Goal: Task Accomplishment & Management: Manage account settings

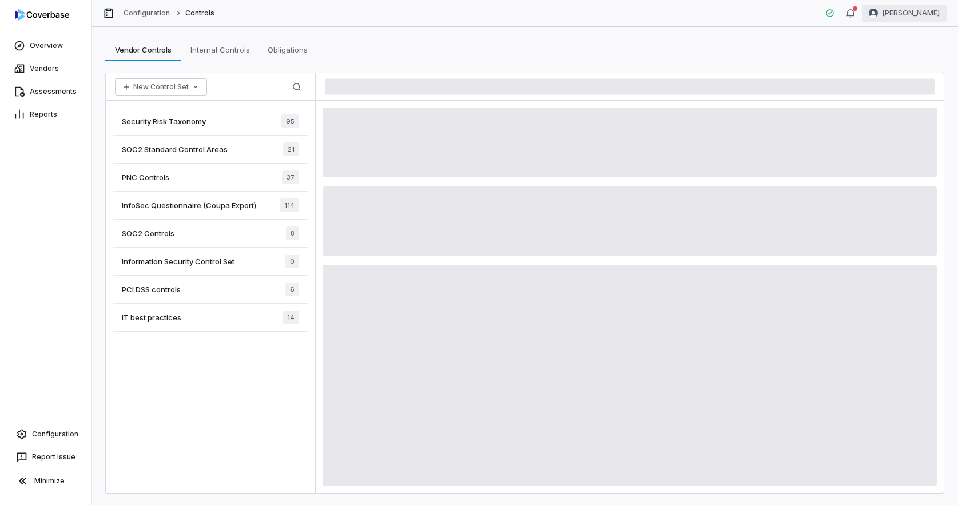
click at [930, 12] on html "Overview Vendors Assessments Reports Configuration Report Issue Minimize Config…" at bounding box center [479, 252] width 958 height 505
click at [891, 105] on div "Log out" at bounding box center [897, 105] width 87 height 18
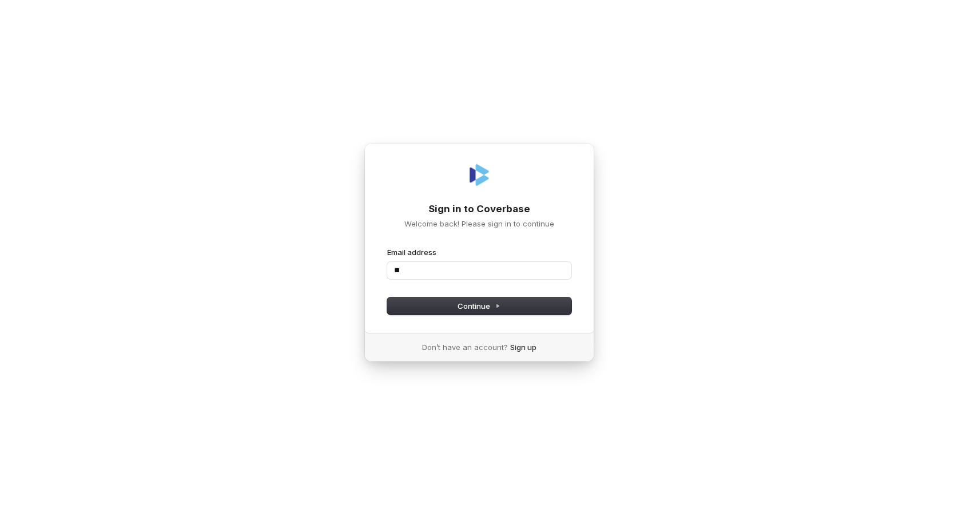
type input "*"
type input "**********"
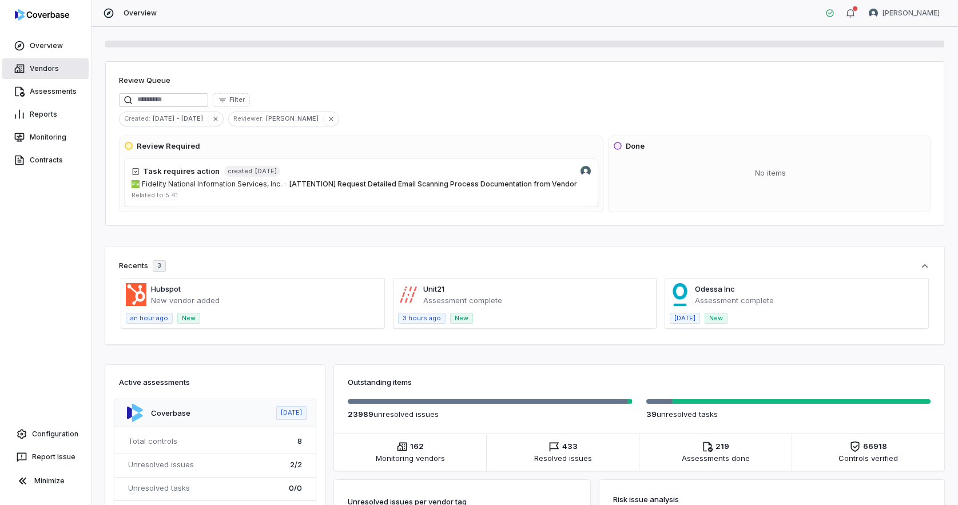
click at [50, 70] on link "Vendors" at bounding box center [45, 68] width 86 height 21
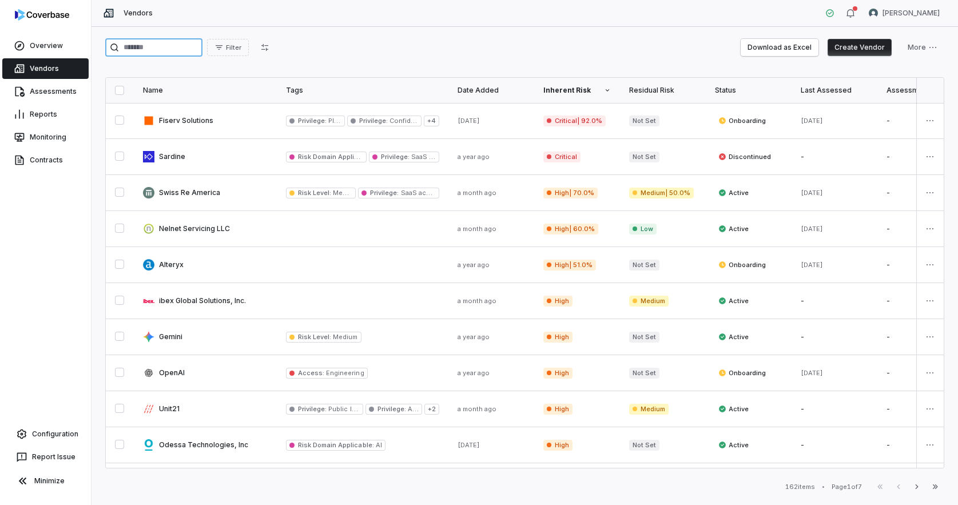
click at [157, 50] on input "search" at bounding box center [153, 47] width 97 height 18
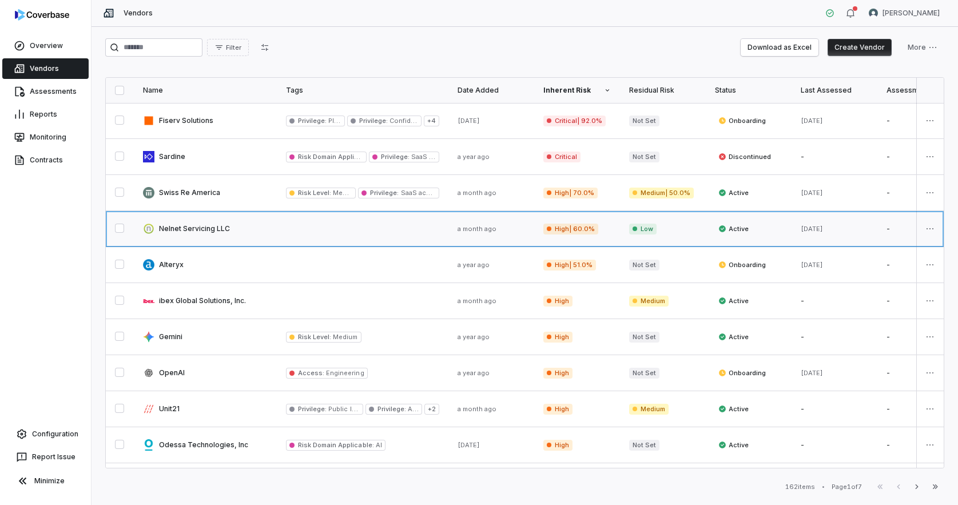
click at [201, 230] on link at bounding box center [205, 228] width 143 height 35
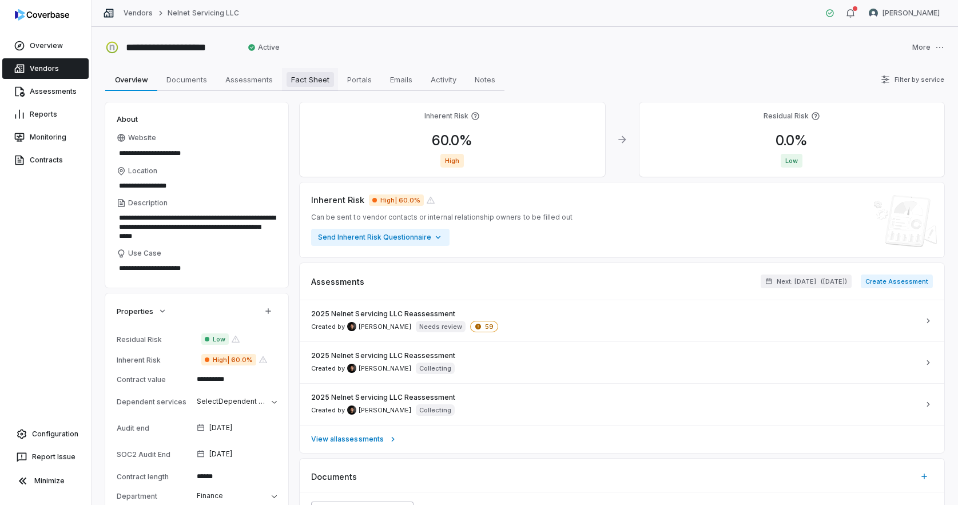
click at [306, 81] on span "Fact Sheet" at bounding box center [309, 79] width 47 height 15
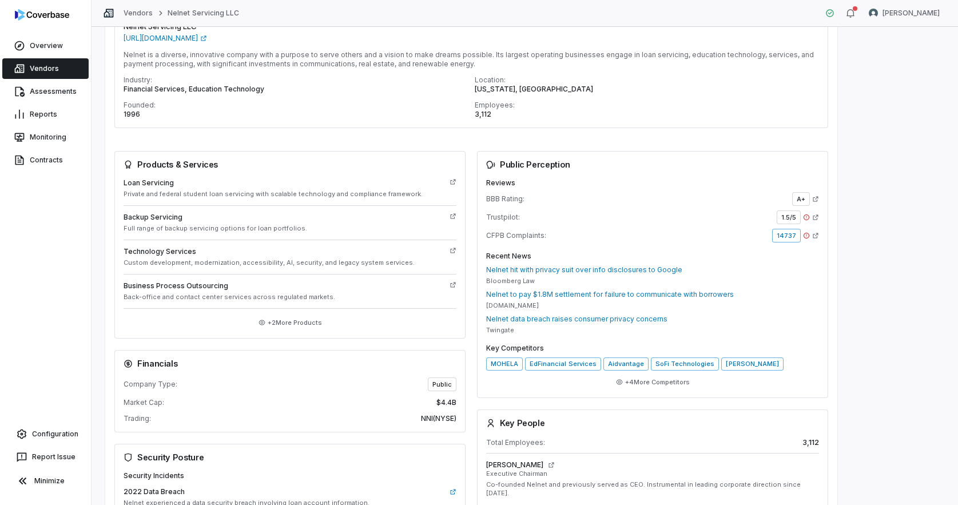
scroll to position [152, 0]
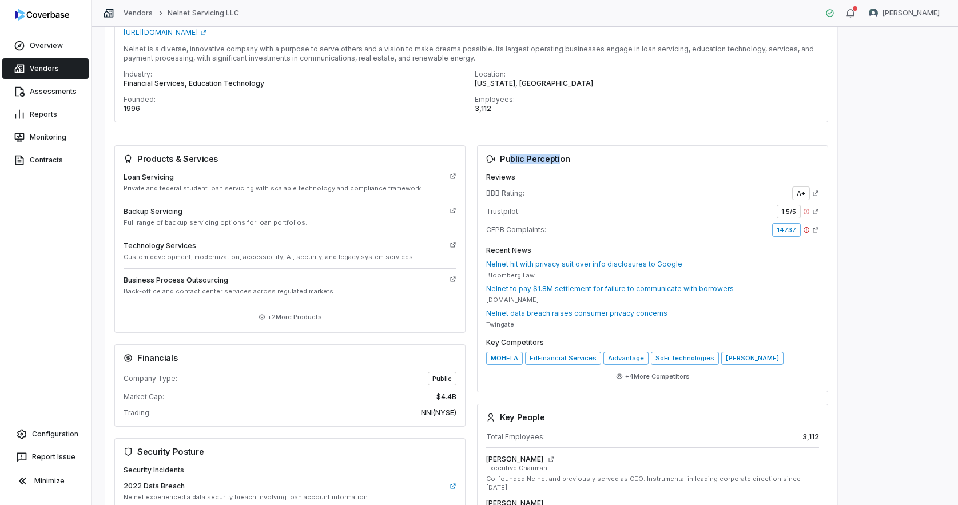
drag, startPoint x: 508, startPoint y: 160, endPoint x: 556, endPoint y: 160, distance: 48.0
click at [556, 160] on h3 "Public Perception" at bounding box center [652, 158] width 333 height 9
click at [493, 195] on span "BBB Rating:" at bounding box center [505, 193] width 38 height 9
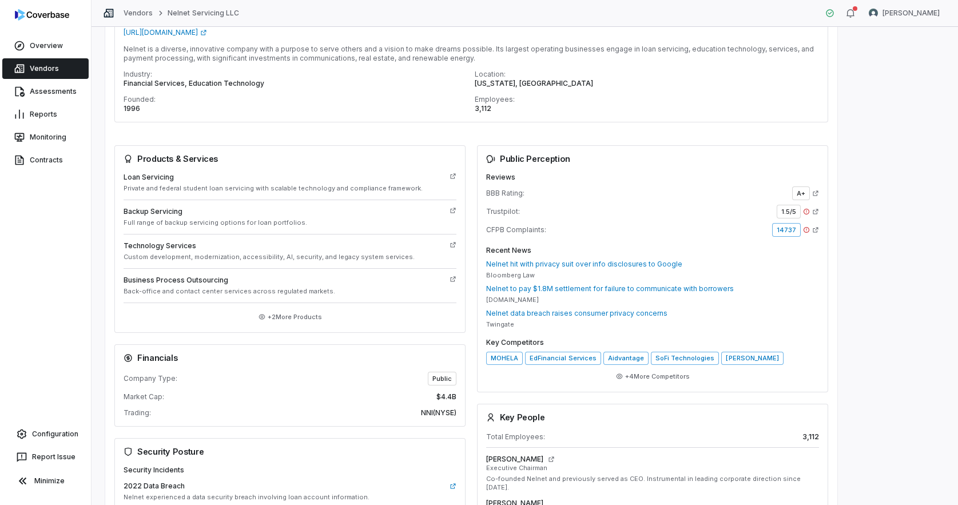
click at [506, 209] on span "Trustpilot:" at bounding box center [503, 211] width 34 height 9
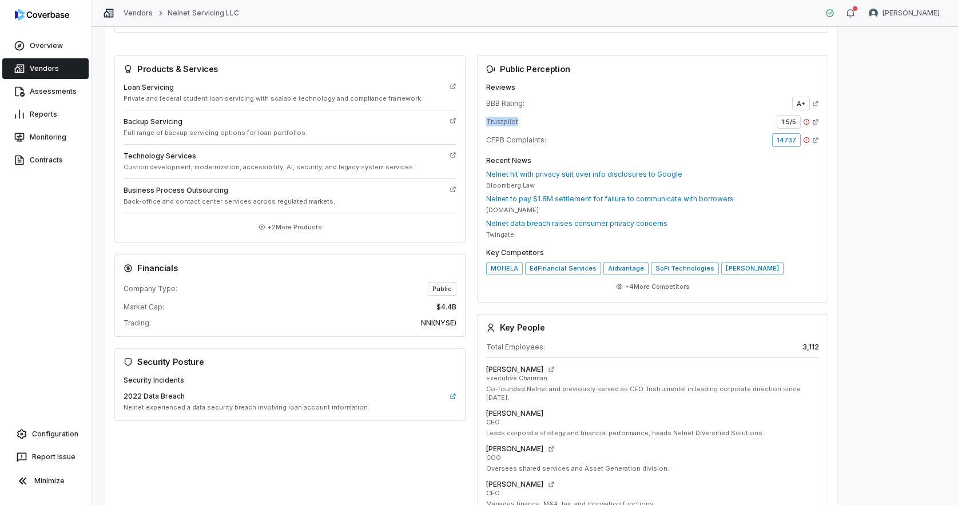
scroll to position [285, 0]
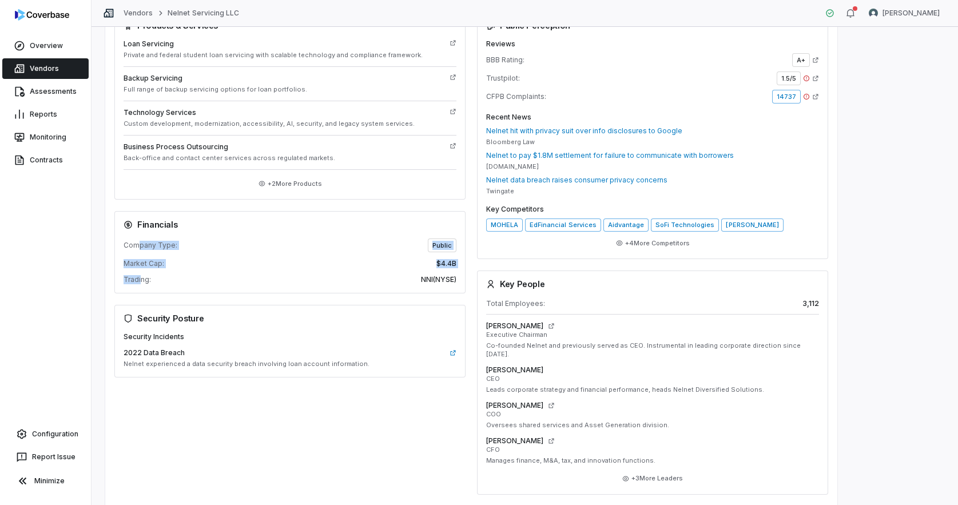
drag, startPoint x: 141, startPoint y: 280, endPoint x: 140, endPoint y: 246, distance: 34.3
click at [140, 246] on div "Company Type: Public Market Cap: $4.4B Trading: NNI ( NYSE )" at bounding box center [290, 261] width 333 height 46
click at [140, 246] on span "Company Type:" at bounding box center [151, 245] width 54 height 9
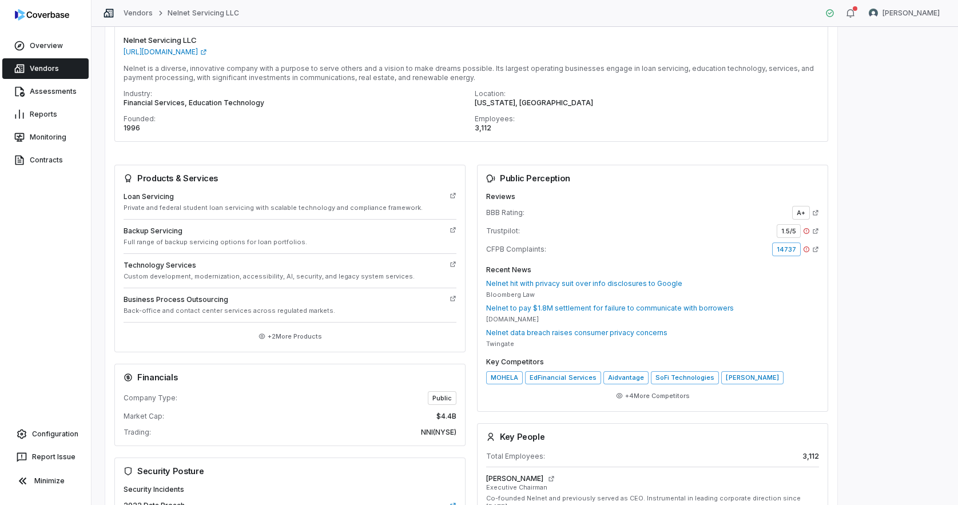
scroll to position [141, 0]
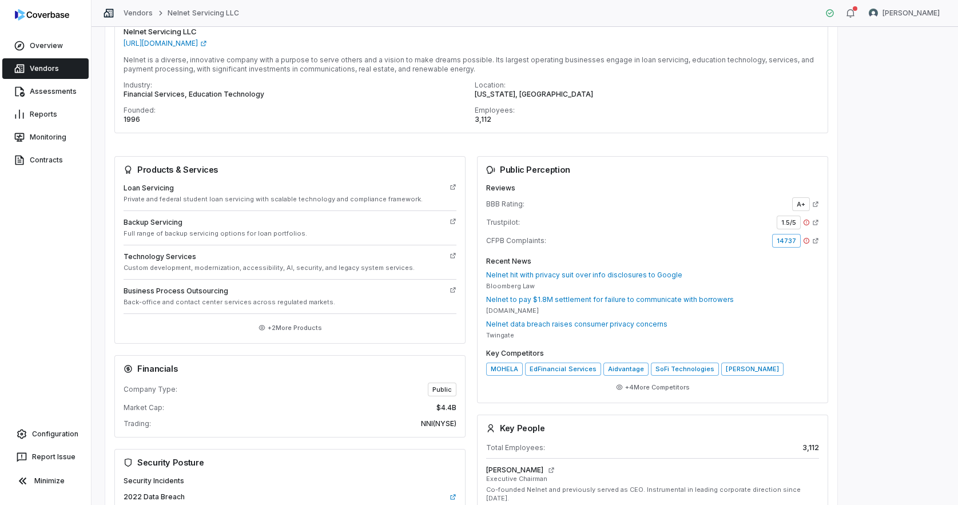
click at [44, 73] on link "Vendors" at bounding box center [45, 68] width 86 height 21
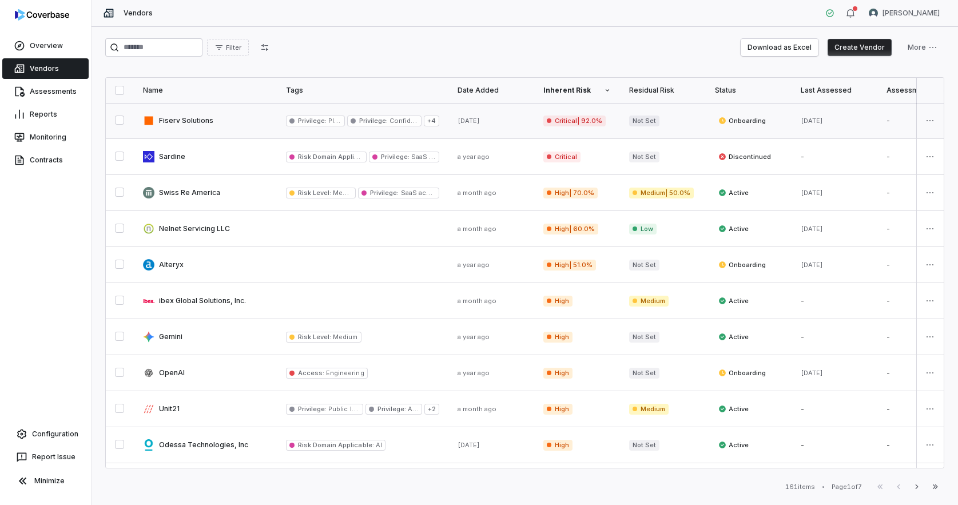
click at [176, 129] on link at bounding box center [205, 120] width 143 height 35
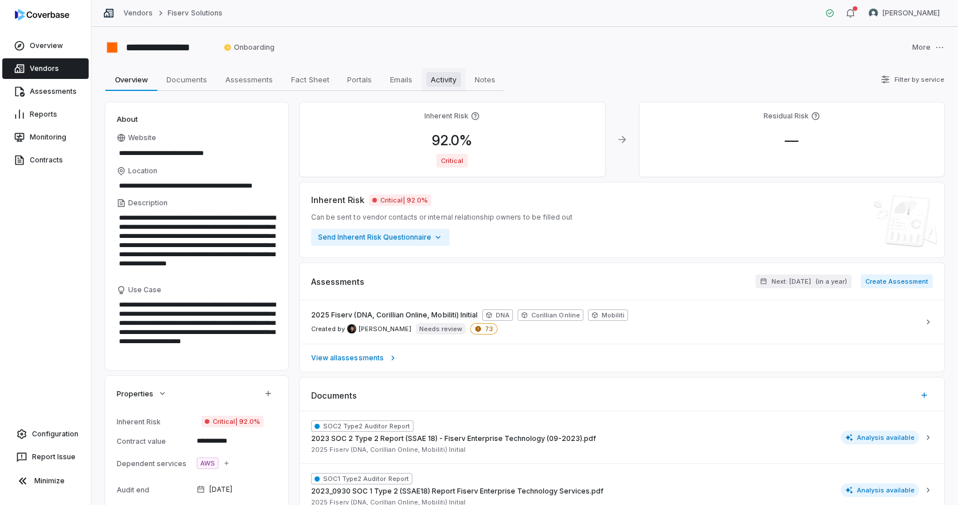
click at [437, 83] on span "Activity" at bounding box center [443, 79] width 35 height 15
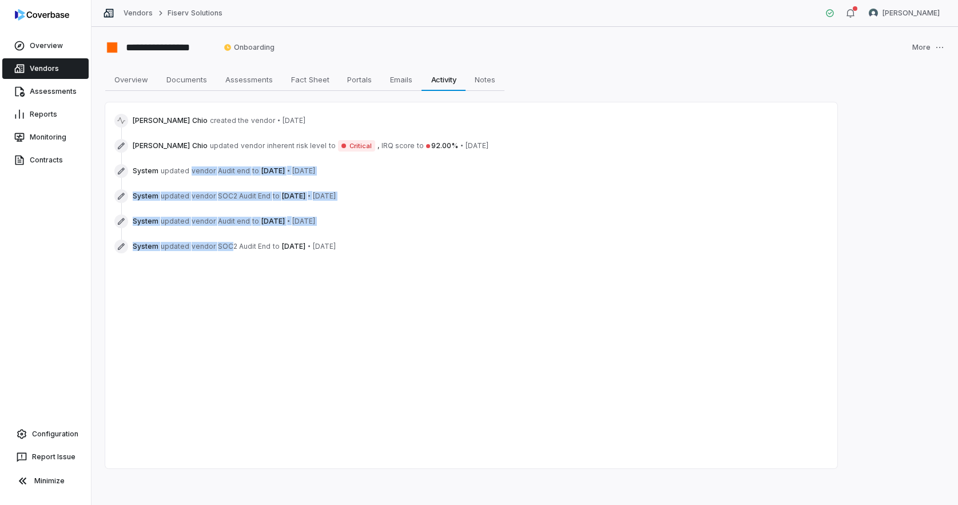
drag, startPoint x: 230, startPoint y: 247, endPoint x: 208, endPoint y: 162, distance: 87.4
click at [208, 162] on div "Clarence Chio created the vendor • 5 days ago Clarence Chio updated vendor inhe…" at bounding box center [471, 184] width 714 height 144
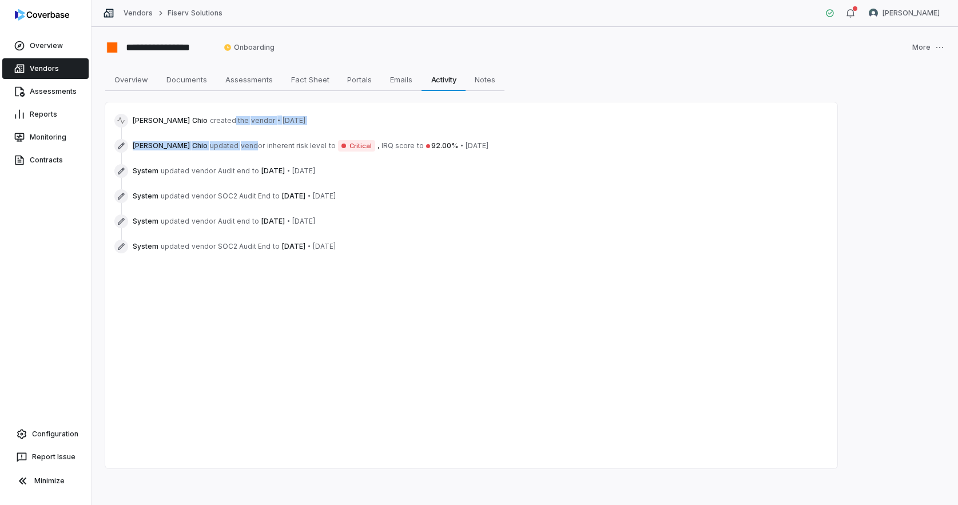
drag, startPoint x: 227, startPoint y: 148, endPoint x: 205, endPoint y: 117, distance: 37.3
click at [205, 117] on div "Clarence Chio created the vendor • 5 days ago Clarence Chio updated vendor inhe…" at bounding box center [471, 184] width 714 height 144
click at [209, 150] on span "Clarence Chio updated vendor inherent risk level to Critical , IRQ score to 92.…" at bounding box center [311, 145] width 356 height 11
click at [252, 76] on span "Assessments" at bounding box center [249, 79] width 57 height 15
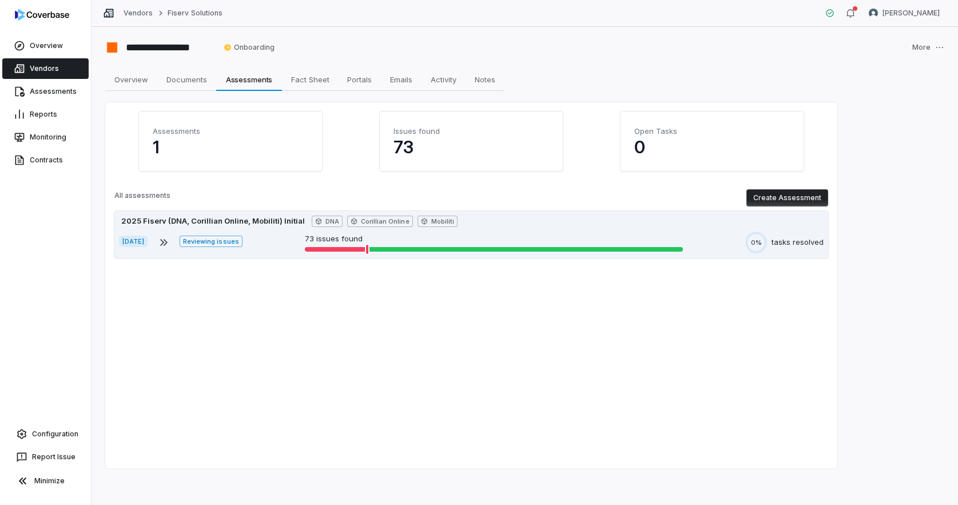
click at [279, 253] on div "2025 Fiserv (DNA, Corillian Online, Mobiliti) Initial DNA Corillian Online Mobi…" at bounding box center [471, 234] width 714 height 47
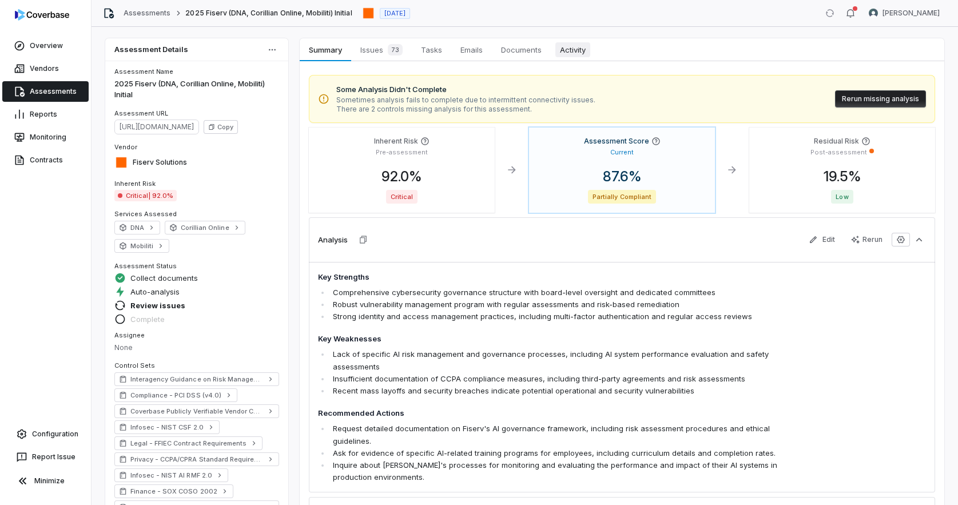
click at [583, 53] on span "Activity" at bounding box center [572, 49] width 35 height 15
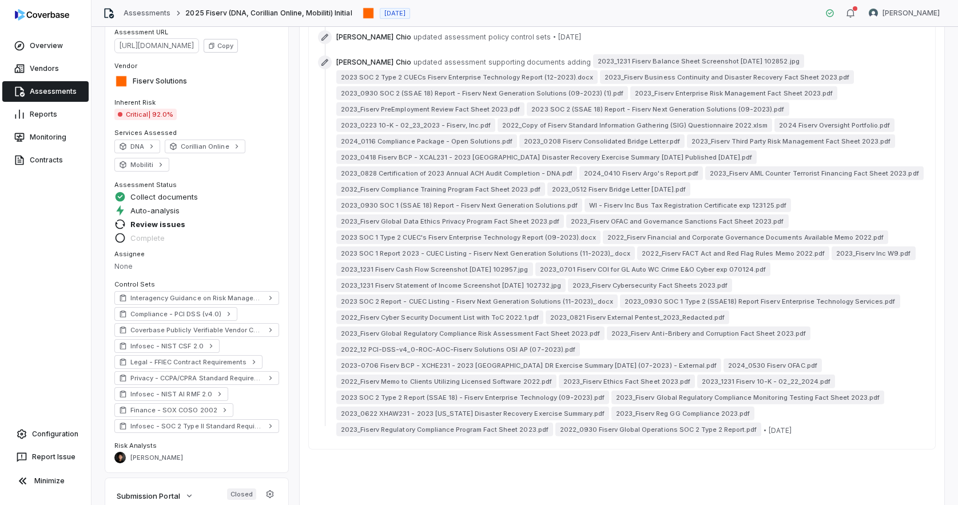
scroll to position [38, 0]
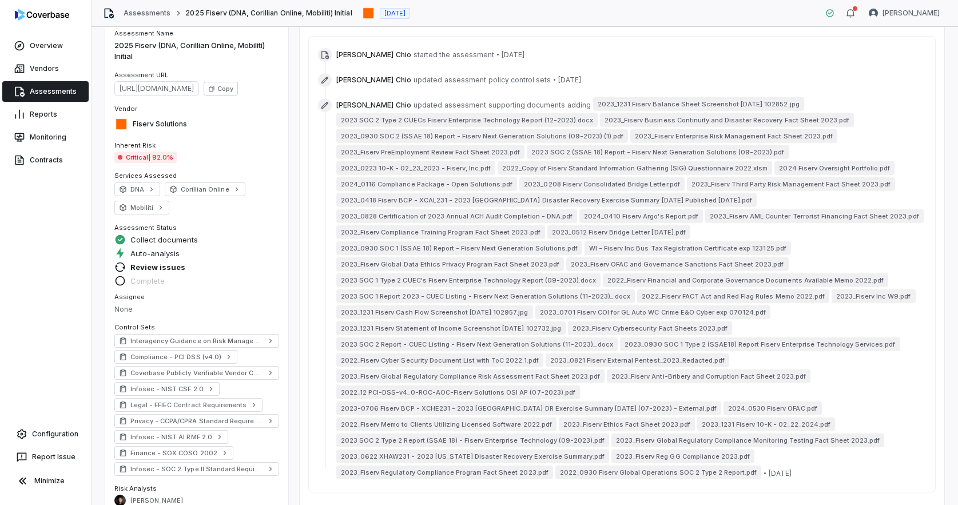
click at [46, 86] on link "Assessments" at bounding box center [45, 91] width 86 height 21
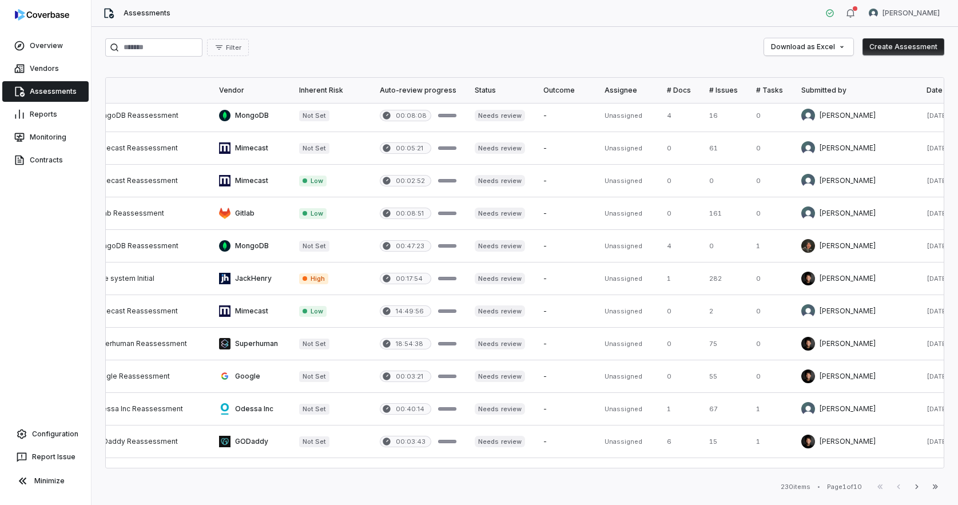
scroll to position [449, 145]
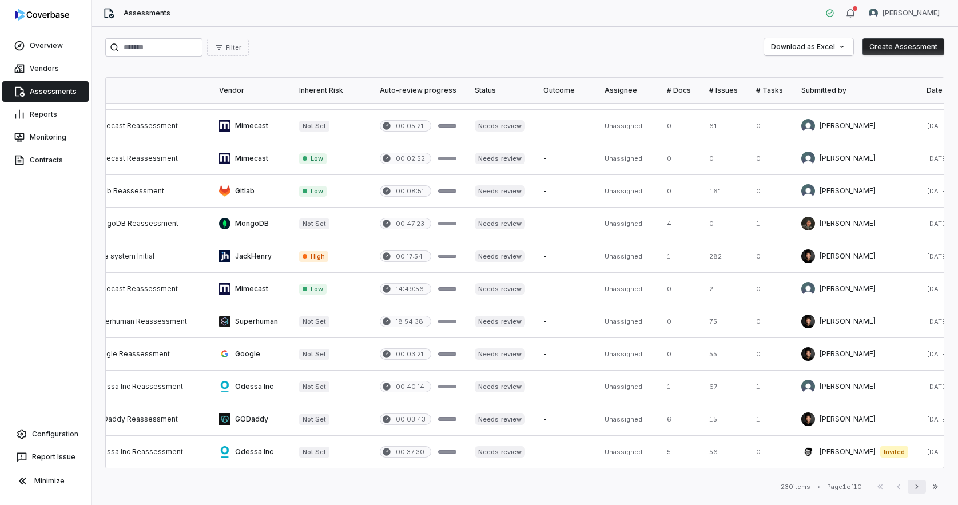
click at [918, 488] on icon "button" at bounding box center [916, 486] width 9 height 9
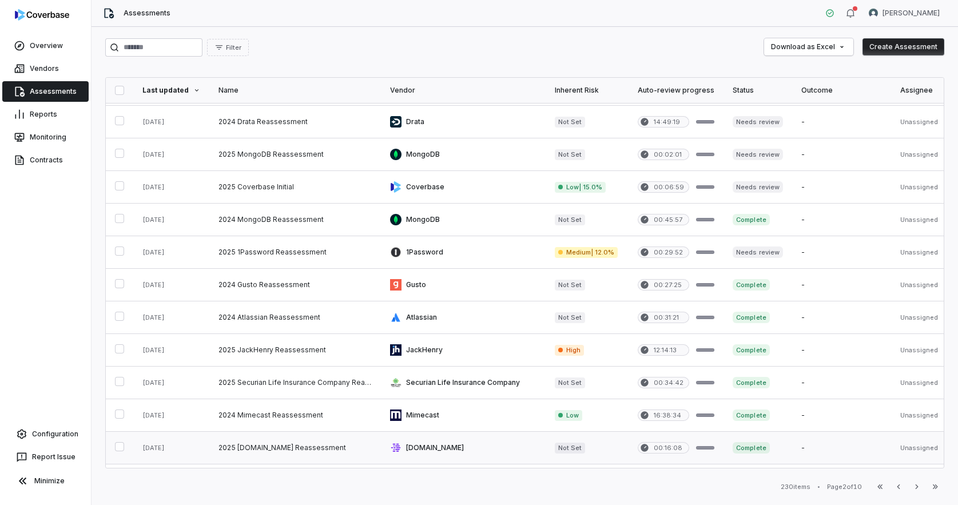
scroll to position [244, 0]
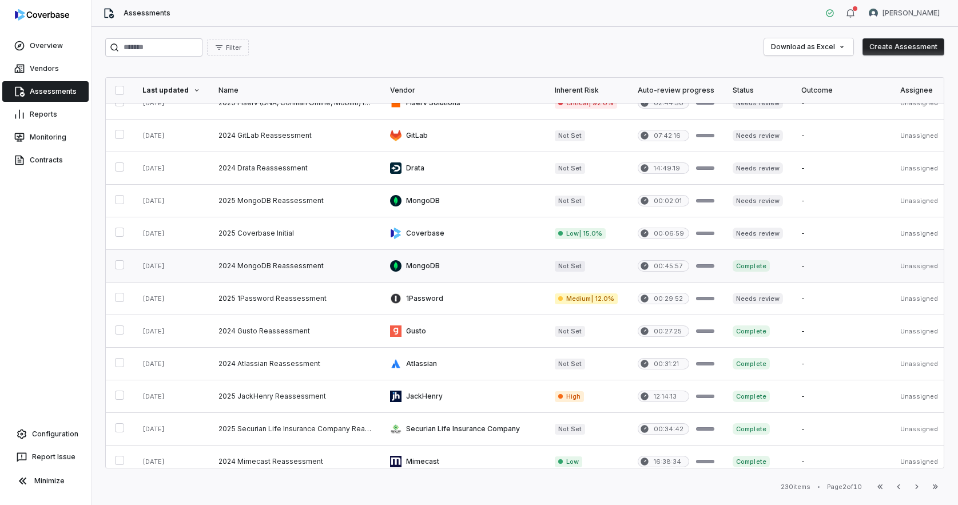
click at [276, 266] on link at bounding box center [295, 266] width 172 height 32
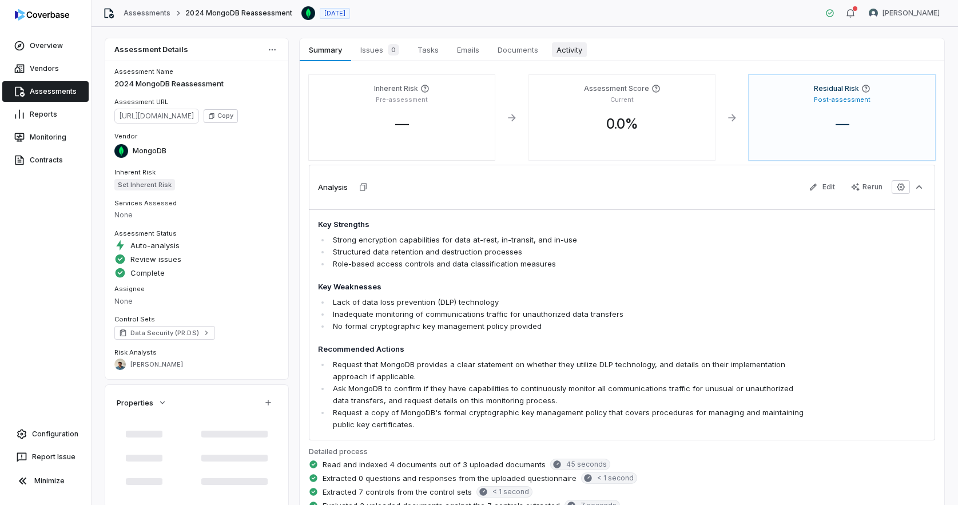
click at [578, 59] on link "Activity Activity" at bounding box center [569, 49] width 44 height 23
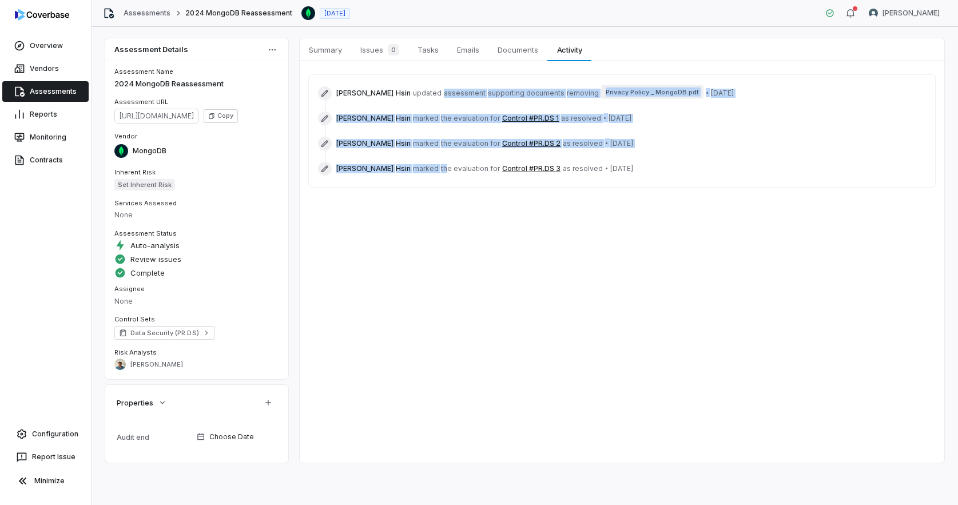
drag, startPoint x: 395, startPoint y: 92, endPoint x: 401, endPoint y: 165, distance: 72.9
click at [401, 165] on div "Jen Hsin updated assessment supporting documents removing Privacy Policy _ Mong…" at bounding box center [622, 131] width 608 height 94
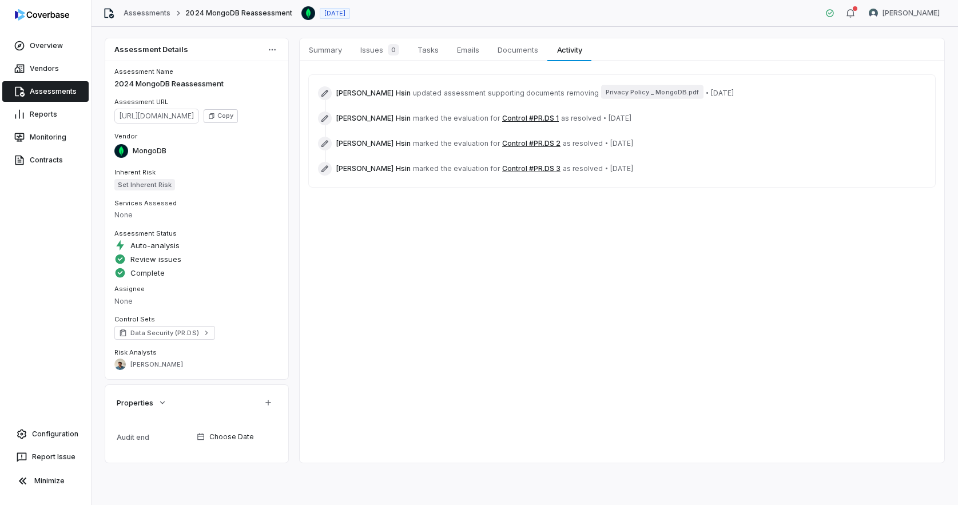
click at [441, 173] on span "the evaluation for" at bounding box center [470, 168] width 59 height 9
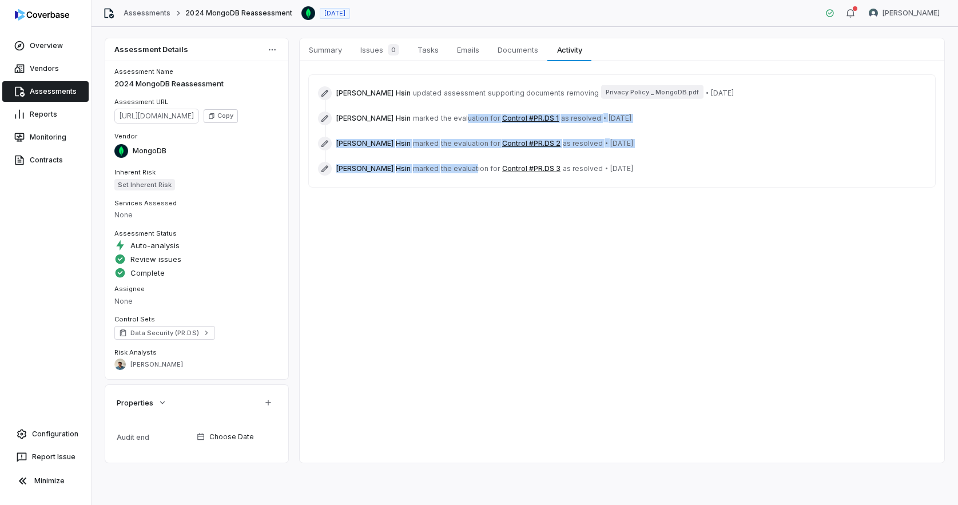
drag, startPoint x: 429, startPoint y: 168, endPoint x: 419, endPoint y: 117, distance: 51.5
click at [419, 117] on div "Jen Hsin updated assessment supporting documents removing Privacy Policy _ Mong…" at bounding box center [622, 131] width 608 height 94
click at [441, 117] on span "the evaluation for" at bounding box center [470, 118] width 59 height 9
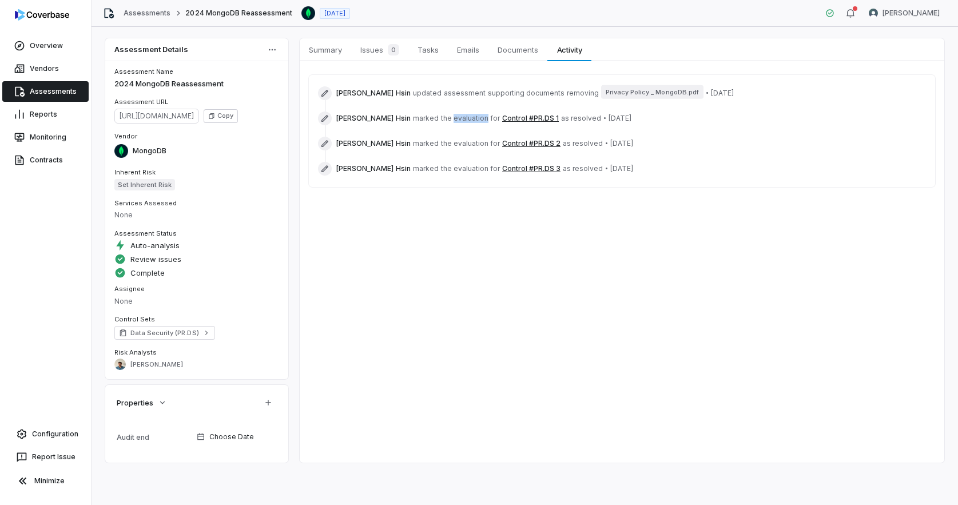
click at [441, 117] on span "the evaluation for" at bounding box center [470, 118] width 59 height 9
click at [502, 119] on button "Control #PR.DS 1" at bounding box center [530, 118] width 57 height 9
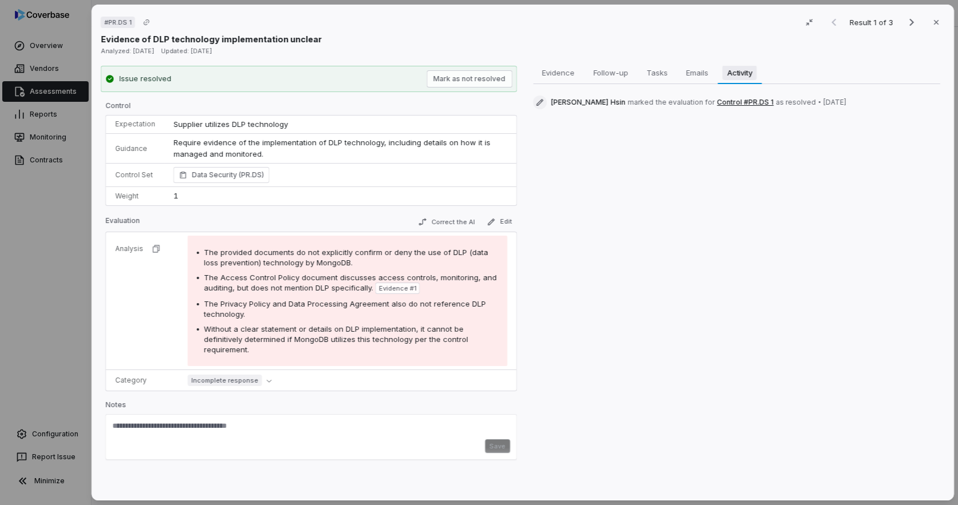
click at [740, 77] on span "Activity" at bounding box center [739, 72] width 34 height 15
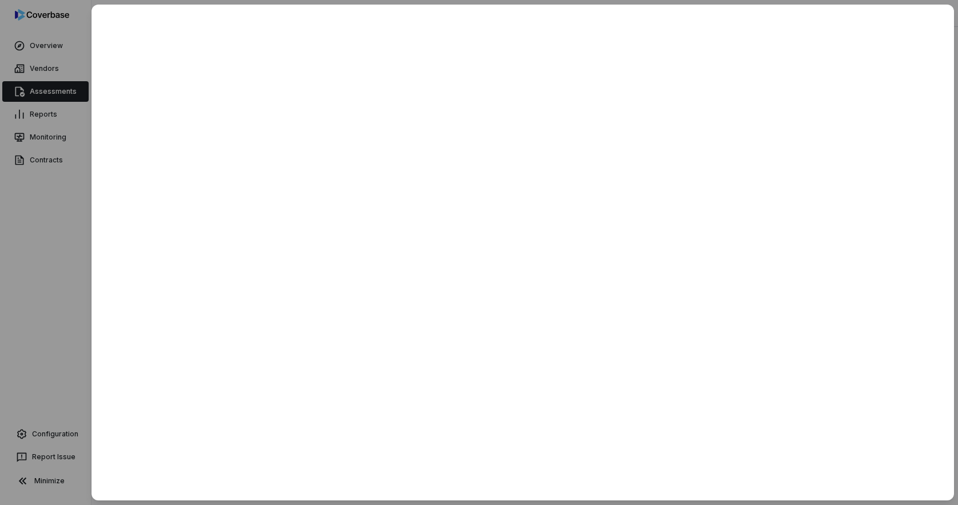
click at [54, 288] on div at bounding box center [479, 252] width 958 height 505
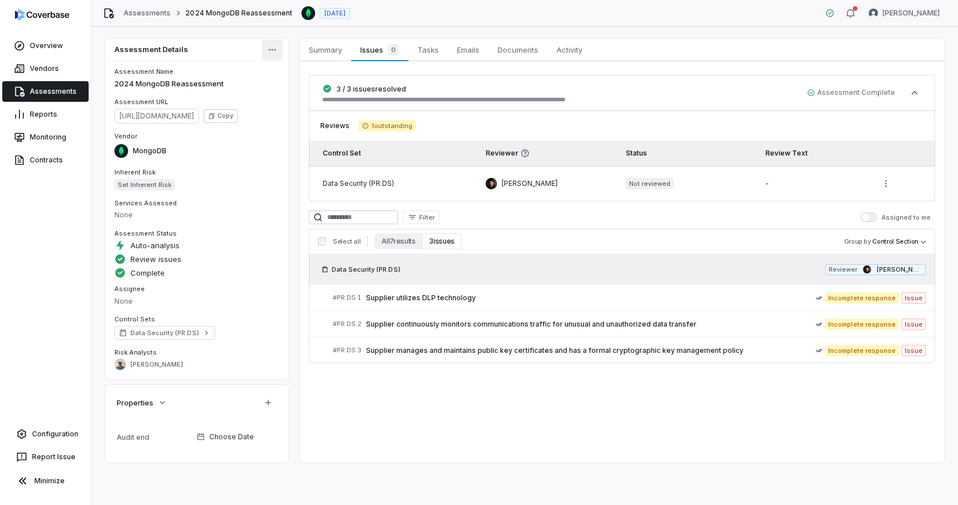
click at [270, 51] on html "Overview Vendors Assessments Reports Monitoring Contracts Configuration Report …" at bounding box center [479, 252] width 958 height 505
click at [329, 164] on div "Export as PDF" at bounding box center [307, 159] width 83 height 18
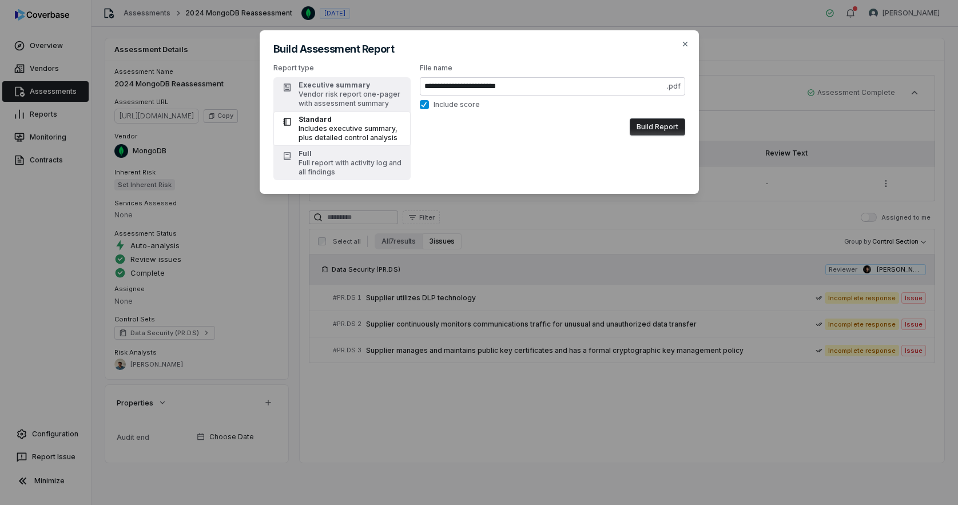
click at [662, 130] on button "Build Report" at bounding box center [657, 126] width 55 height 17
click at [535, 239] on div "**********" at bounding box center [479, 252] width 958 height 505
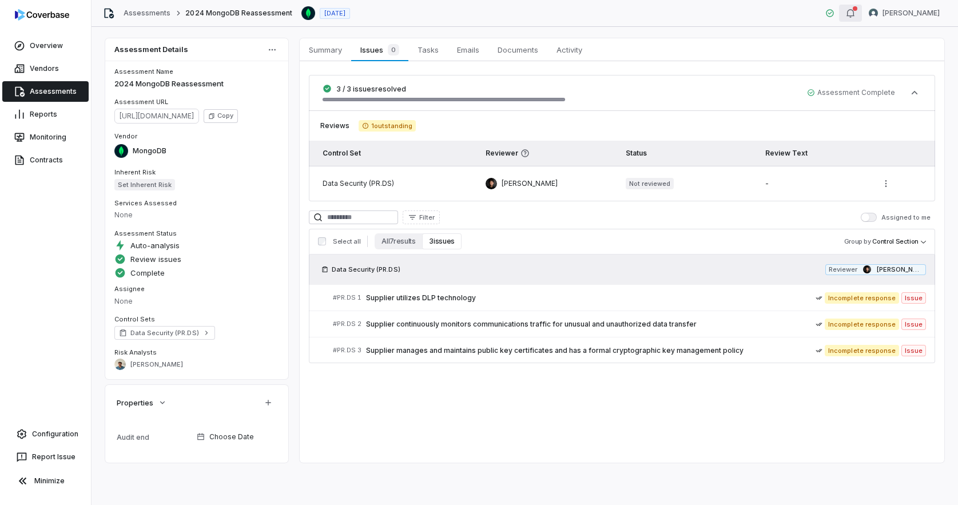
click at [855, 11] on icon "button" at bounding box center [850, 13] width 9 height 9
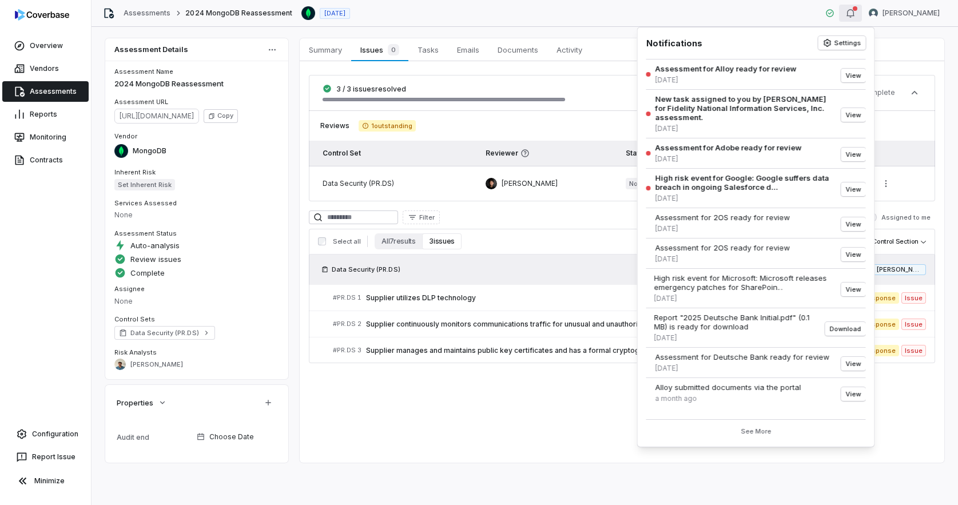
click at [855, 11] on icon "button" at bounding box center [850, 13] width 9 height 9
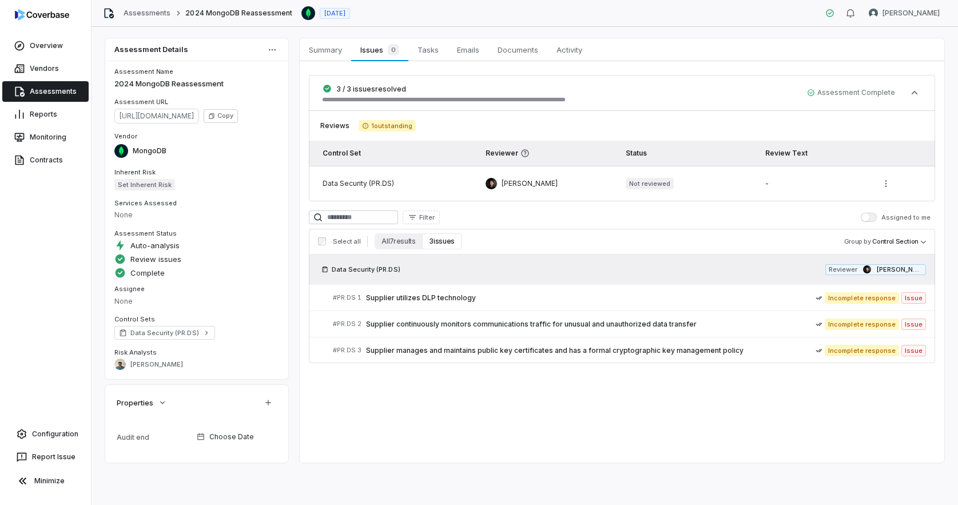
click at [43, 93] on link "Assessments" at bounding box center [45, 91] width 86 height 21
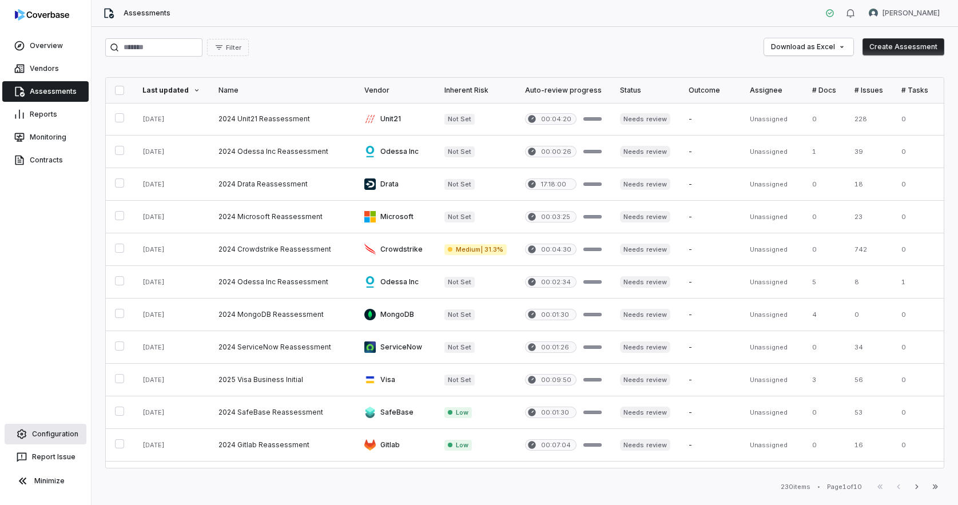
click at [63, 432] on link "Configuration" at bounding box center [46, 434] width 82 height 21
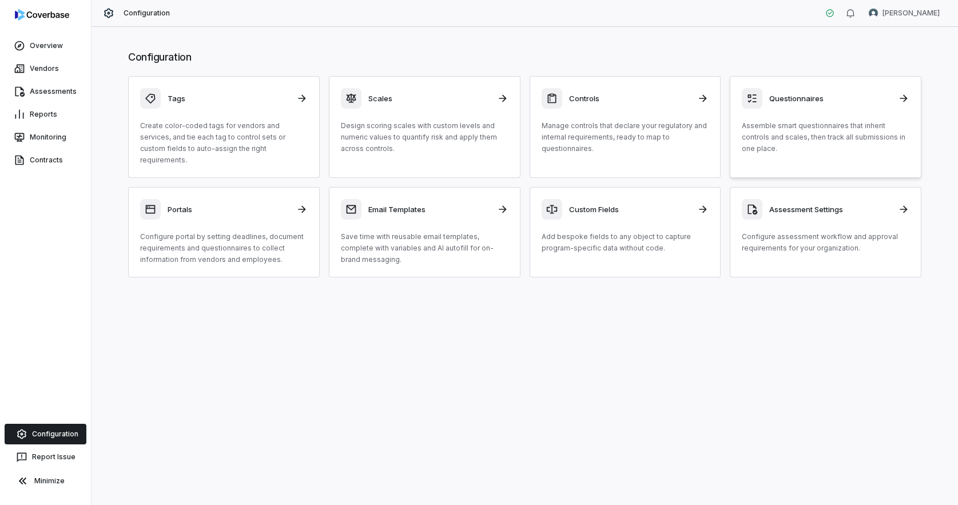
click at [817, 128] on p "Assemble smart questionnaires that inherit controls and scales, then track all …" at bounding box center [826, 137] width 168 height 34
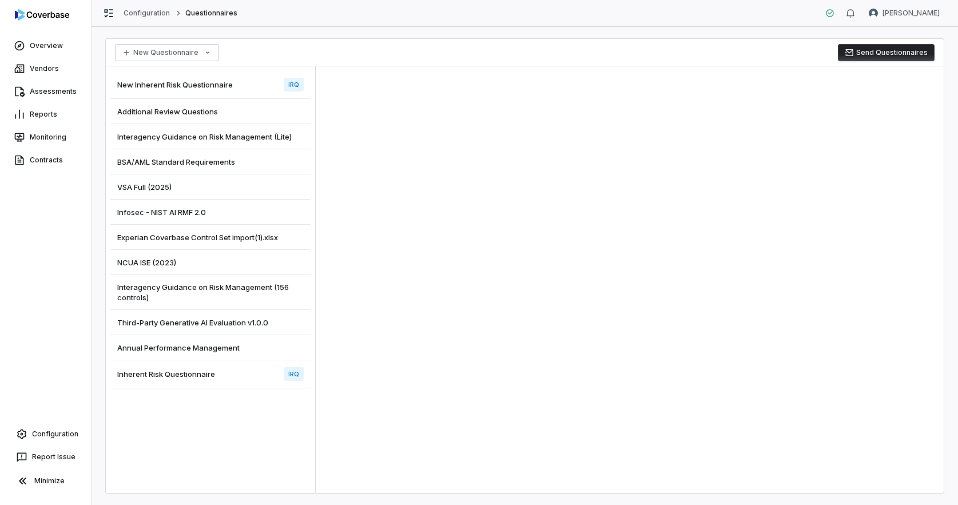
click at [217, 371] on div "Inherent Risk Questionnaire IRQ" at bounding box center [210, 374] width 200 height 28
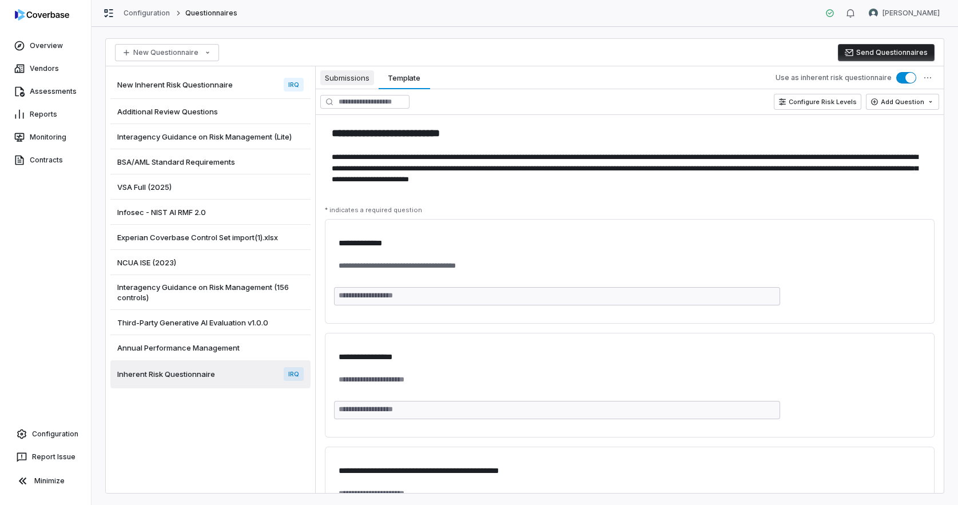
type textarea "*"
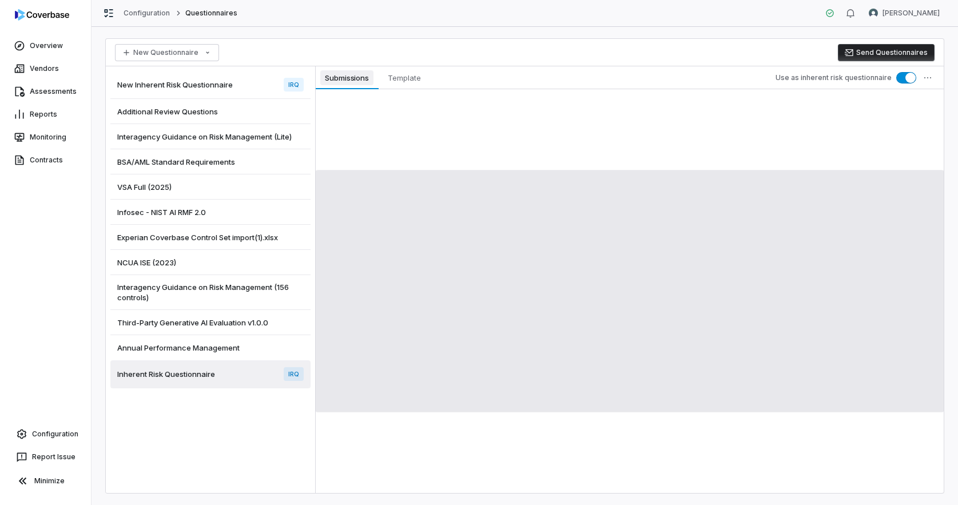
click at [340, 77] on span "Submissions" at bounding box center [346, 77] width 53 height 15
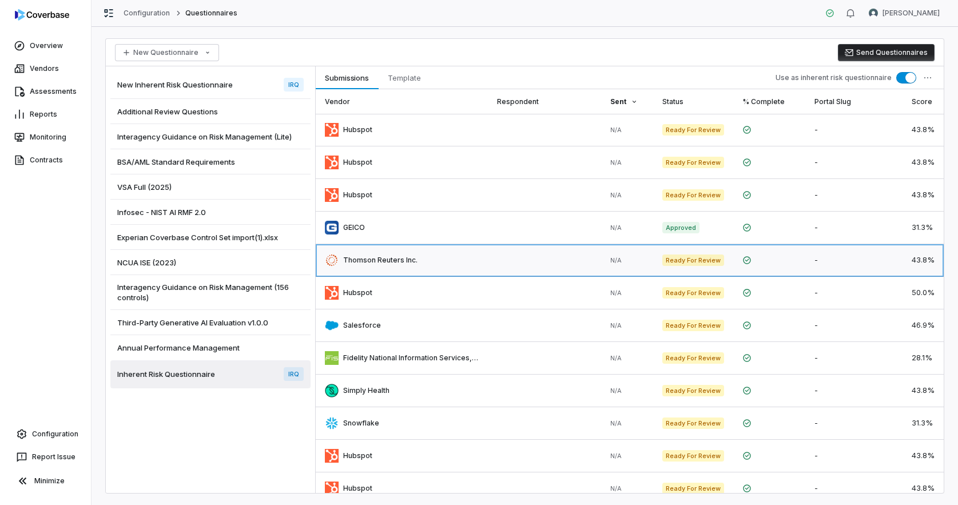
click at [368, 264] on link at bounding box center [402, 260] width 172 height 32
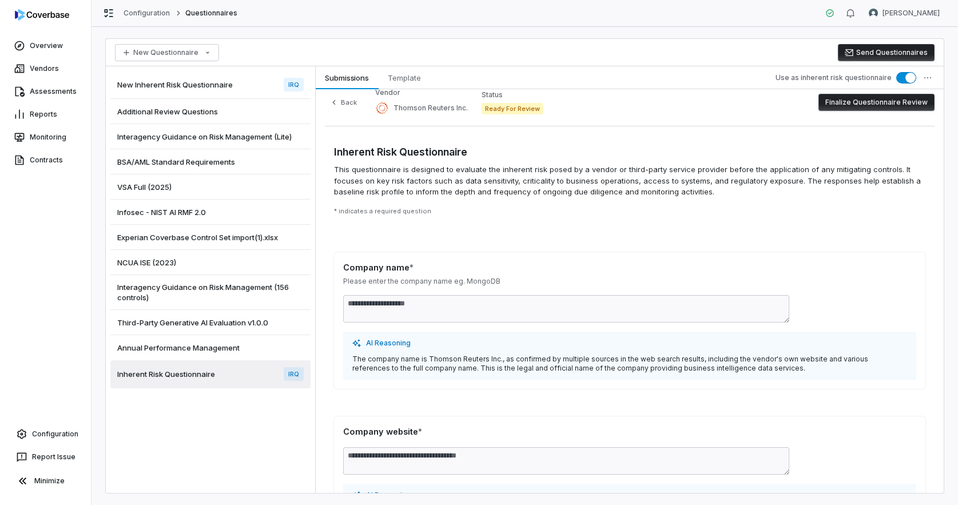
scroll to position [15, 0]
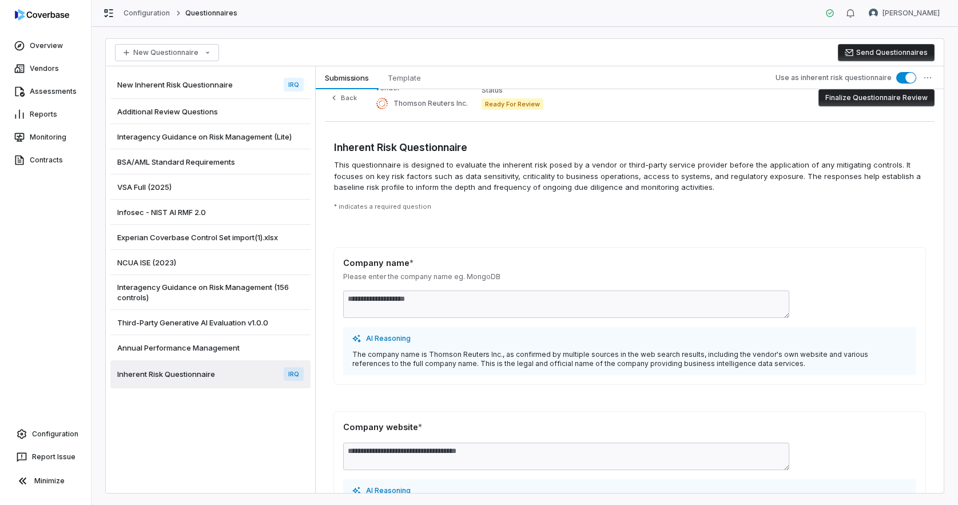
click at [886, 99] on button "Finalize Questionnaire Review" at bounding box center [876, 97] width 116 height 17
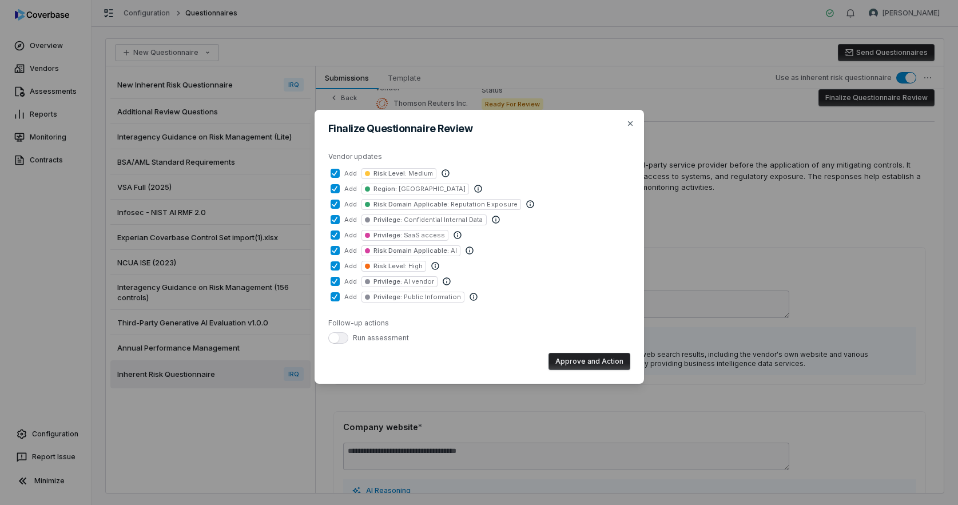
click at [331, 338] on span "button" at bounding box center [334, 338] width 10 height 10
click at [581, 365] on button "Approve and Action" at bounding box center [589, 361] width 82 height 17
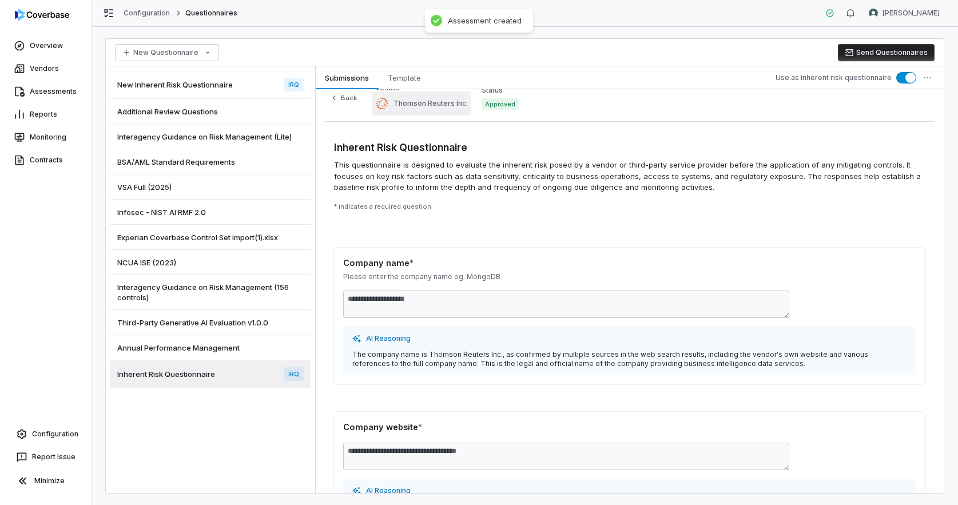
click at [443, 99] on span "Thomson Reuters Inc." at bounding box center [430, 103] width 74 height 9
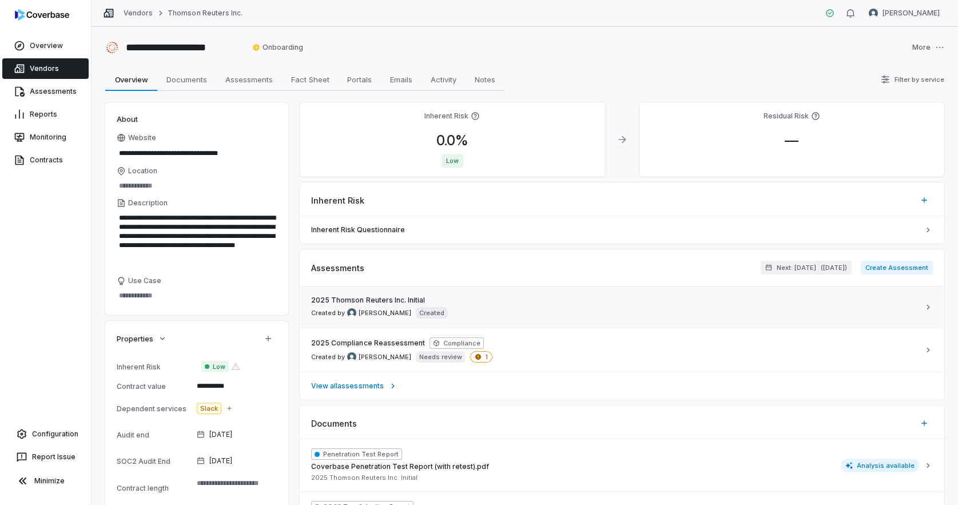
click at [386, 302] on span "2025 Thomson Reuters Inc. Initial" at bounding box center [368, 300] width 114 height 9
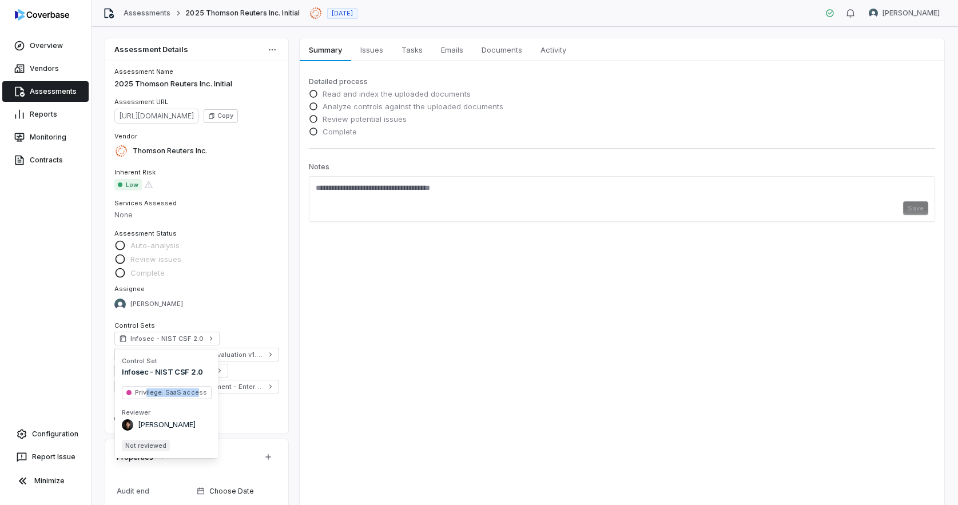
drag, startPoint x: 146, startPoint y: 394, endPoint x: 196, endPoint y: 394, distance: 49.2
click at [196, 394] on span "Privilege : SaaS access" at bounding box center [171, 392] width 72 height 9
click at [269, 365] on div "Infosec - NIST AI RMF 2.0" at bounding box center [196, 371] width 165 height 14
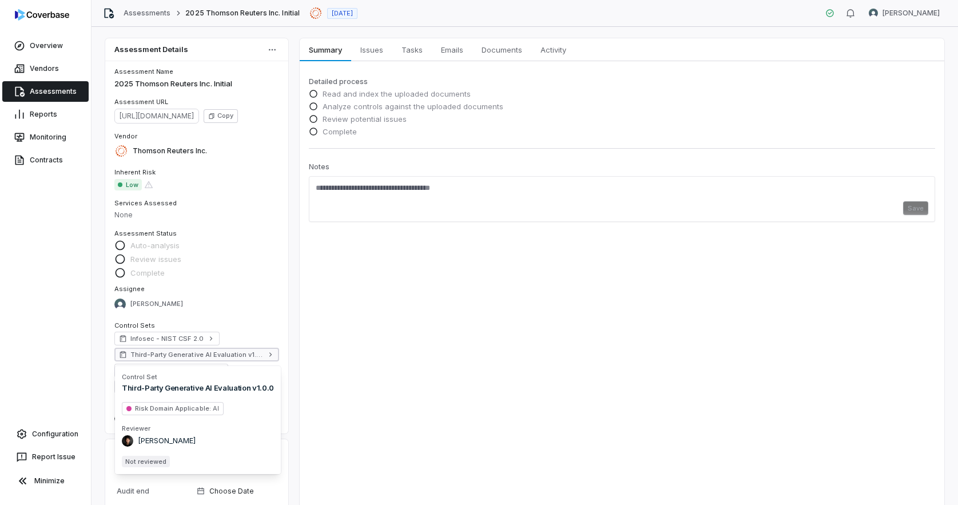
click at [244, 359] on link "Third-Party Generative AI Evaluation v1.0.0" at bounding box center [196, 355] width 165 height 14
click at [461, 310] on div "Summary Summary Issues Issues Tasks Tasks Emails Emails Documents Documents Act…" at bounding box center [622, 277] width 644 height 479
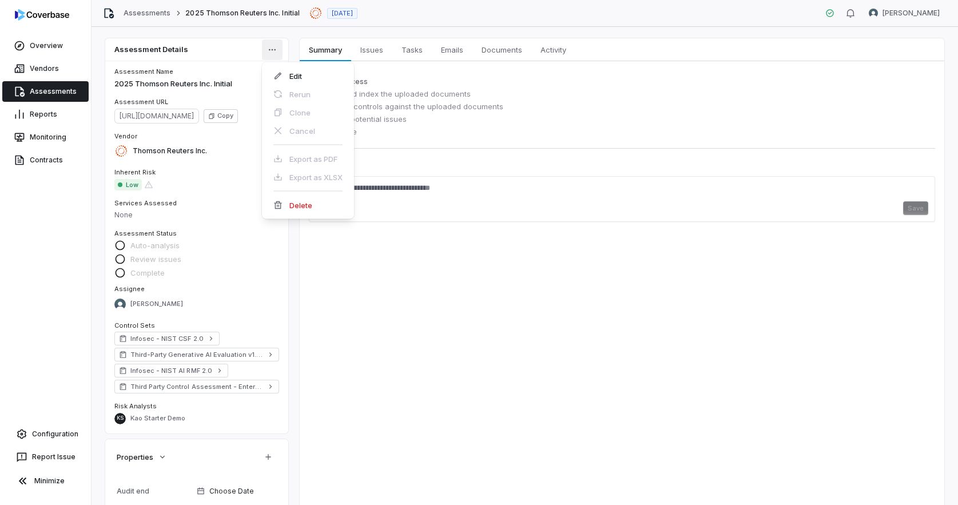
click at [274, 47] on html "Overview Vendors Assessments Reports Monitoring Contracts Configuration Report …" at bounding box center [479, 252] width 958 height 505
click at [286, 70] on div "Edit" at bounding box center [307, 76] width 83 height 18
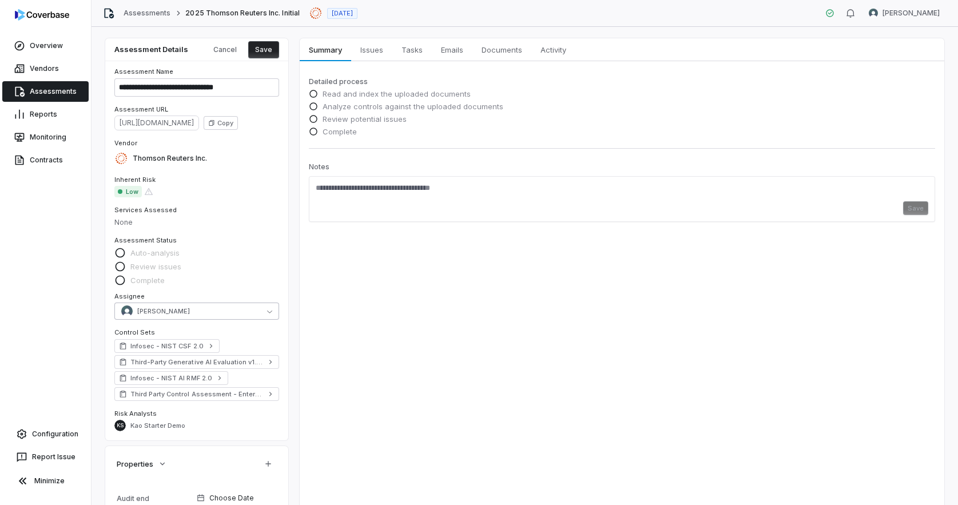
click at [226, 310] on button "Zi Chong Kao" at bounding box center [196, 310] width 165 height 17
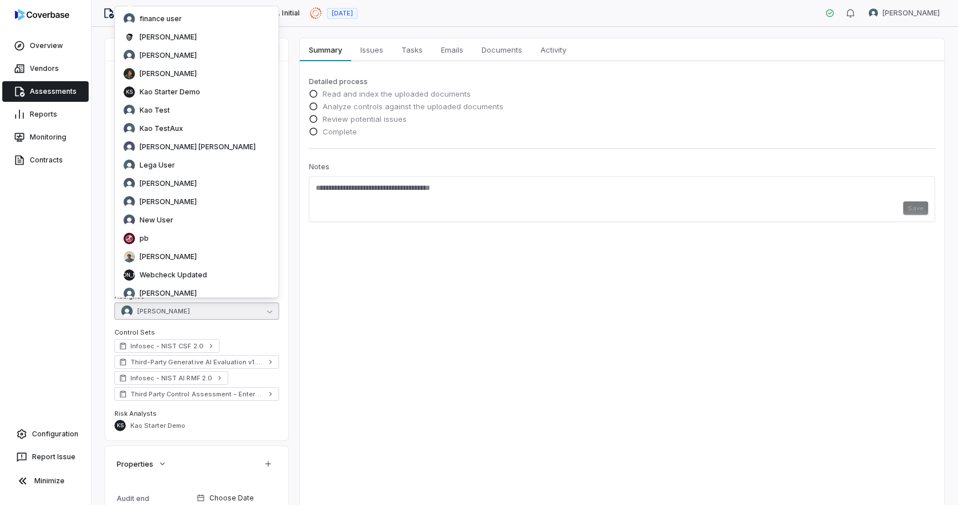
scroll to position [245, 0]
click at [188, 116] on div "Kao Test" at bounding box center [197, 111] width 146 height 11
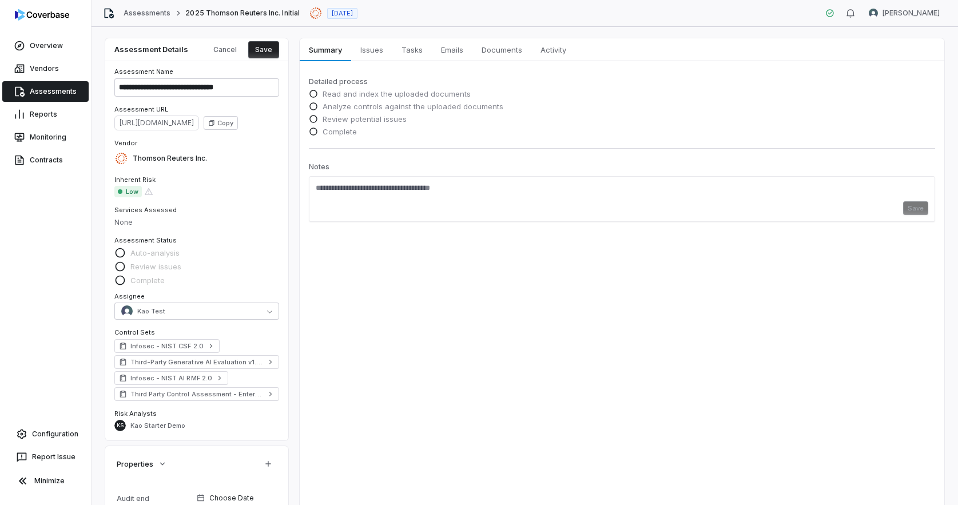
click at [266, 47] on button "Save" at bounding box center [263, 49] width 31 height 17
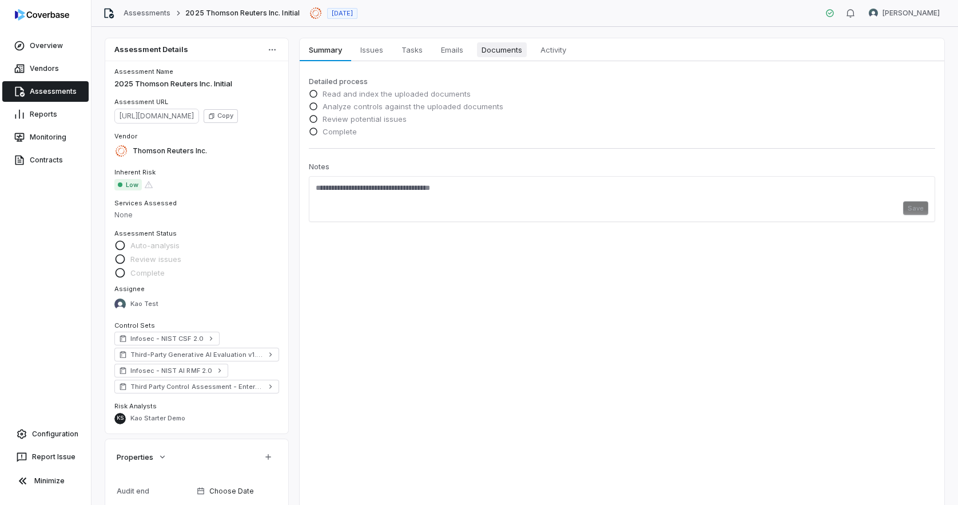
click at [510, 50] on span "Documents" at bounding box center [502, 49] width 50 height 15
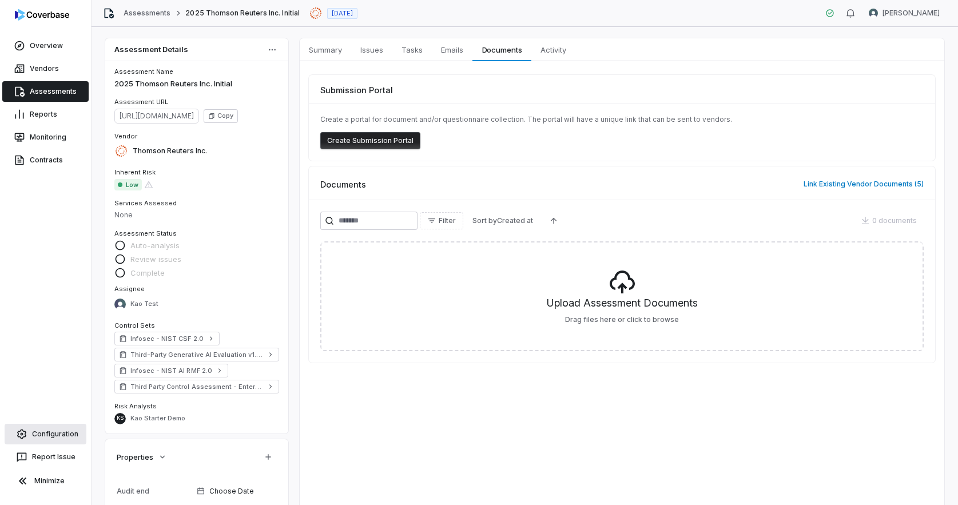
click at [52, 440] on link "Configuration" at bounding box center [46, 434] width 82 height 21
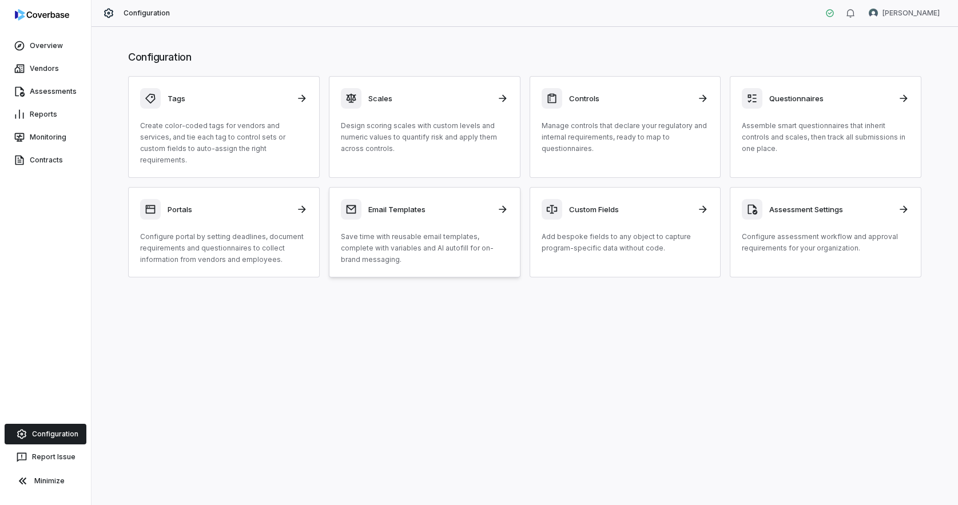
click at [398, 214] on div "Email Templates Save time with reusable email templates, complete with variable…" at bounding box center [425, 232] width 168 height 66
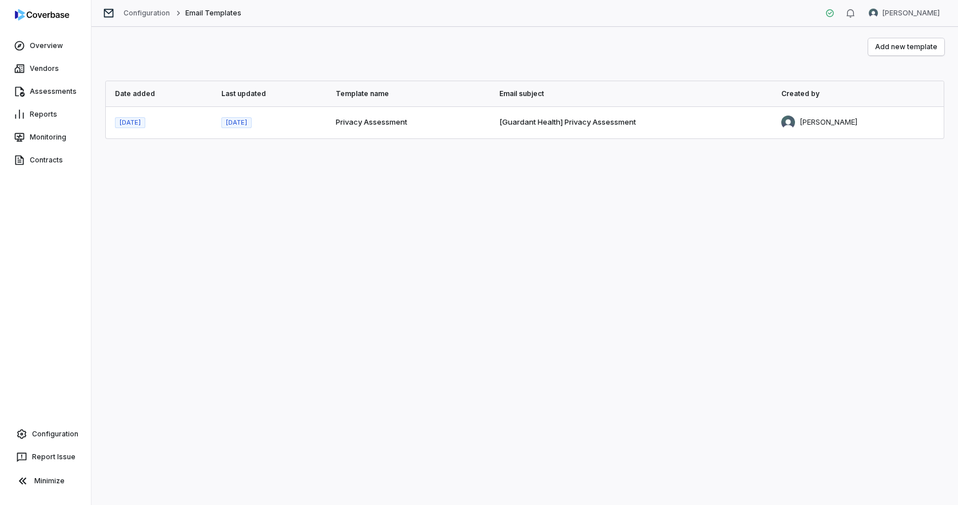
click at [395, 132] on td "Privacy Assessment" at bounding box center [408, 122] width 164 height 32
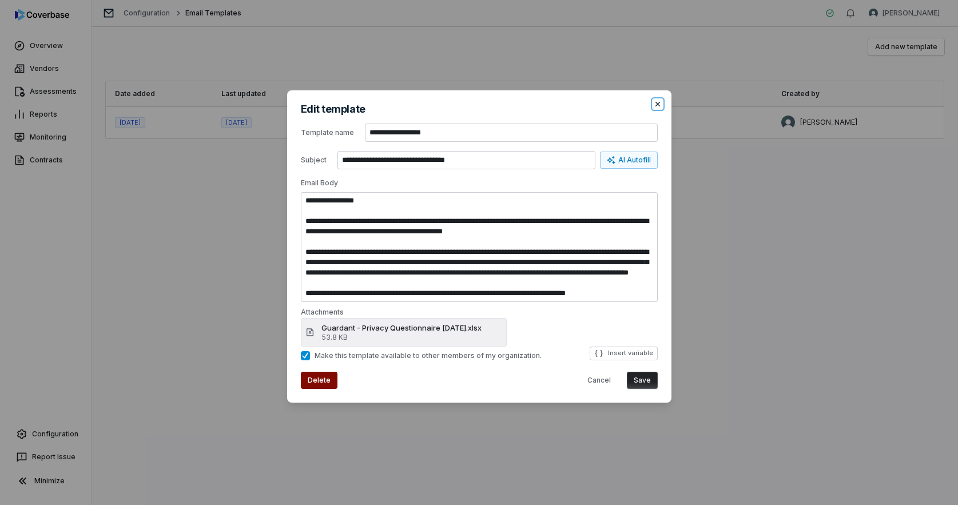
click at [658, 105] on icon "button" at bounding box center [657, 104] width 5 height 5
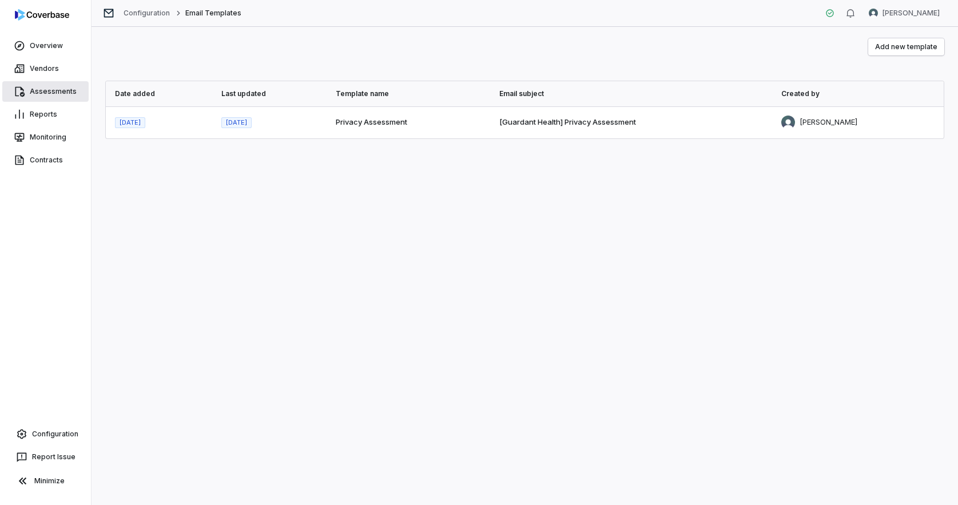
click at [49, 94] on link "Assessments" at bounding box center [45, 91] width 86 height 21
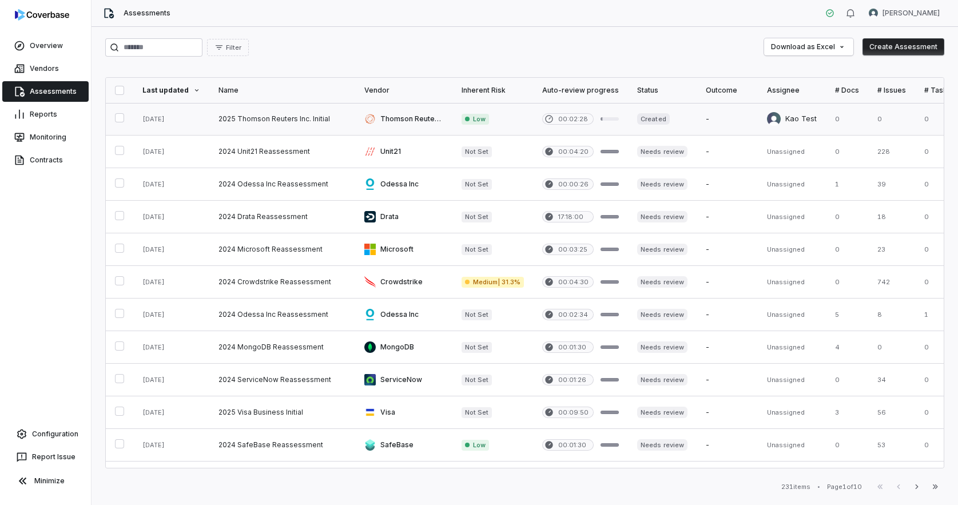
click at [310, 124] on link at bounding box center [282, 119] width 146 height 32
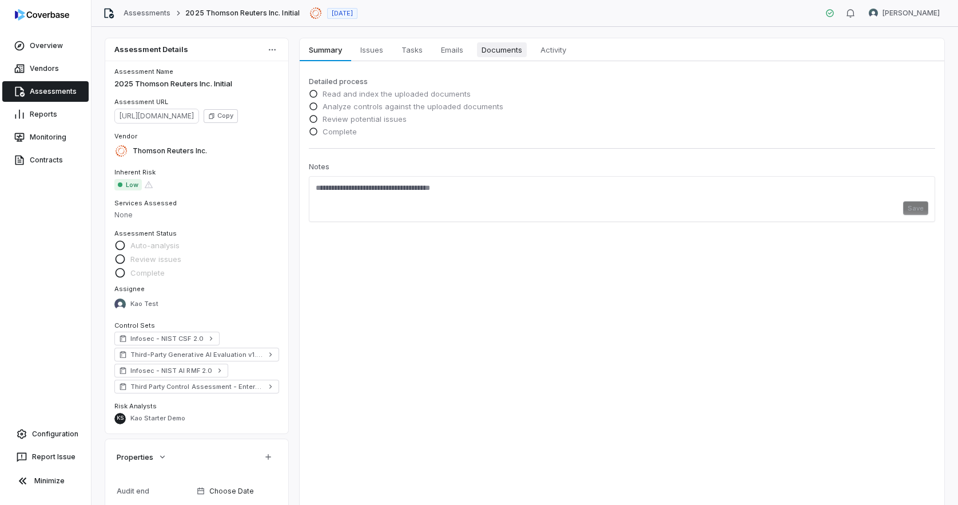
click at [495, 56] on span "Documents" at bounding box center [502, 49] width 50 height 15
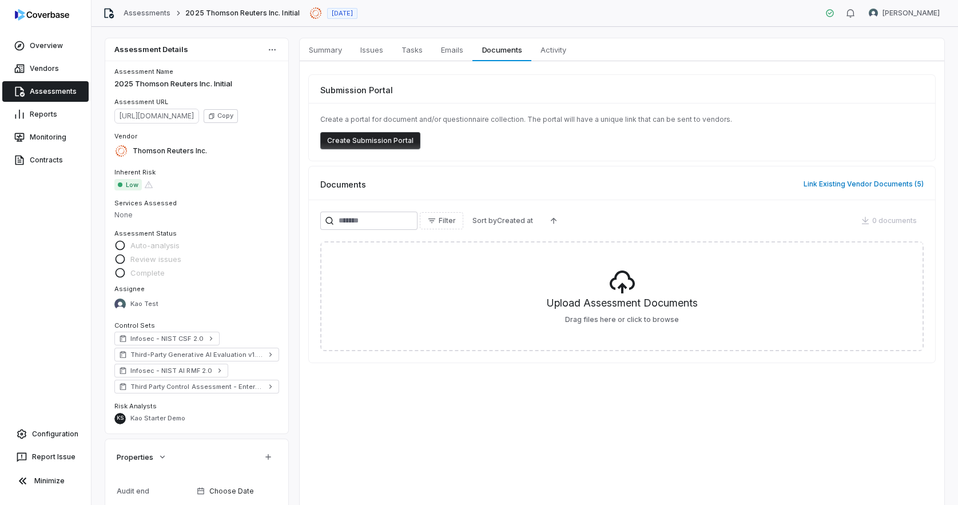
click at [389, 141] on button "Create Submission Portal" at bounding box center [370, 140] width 100 height 17
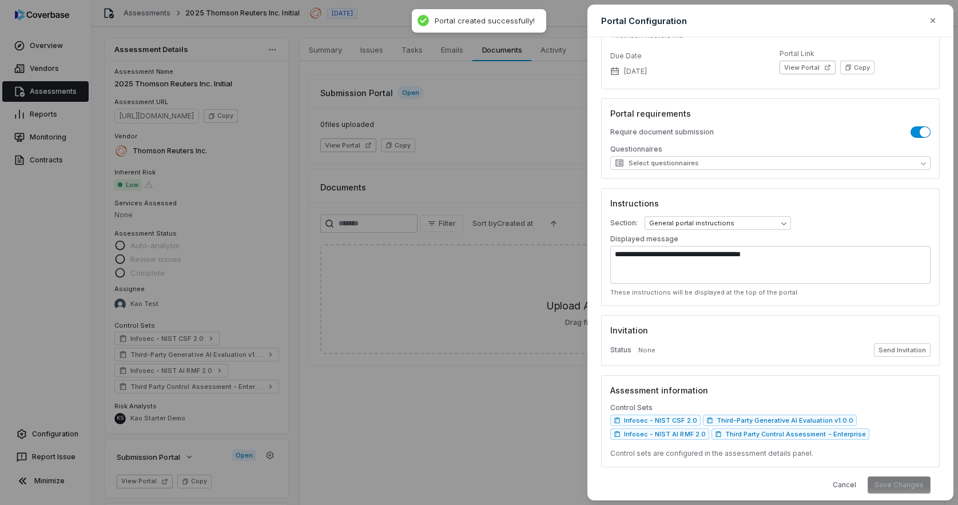
scroll to position [101, 0]
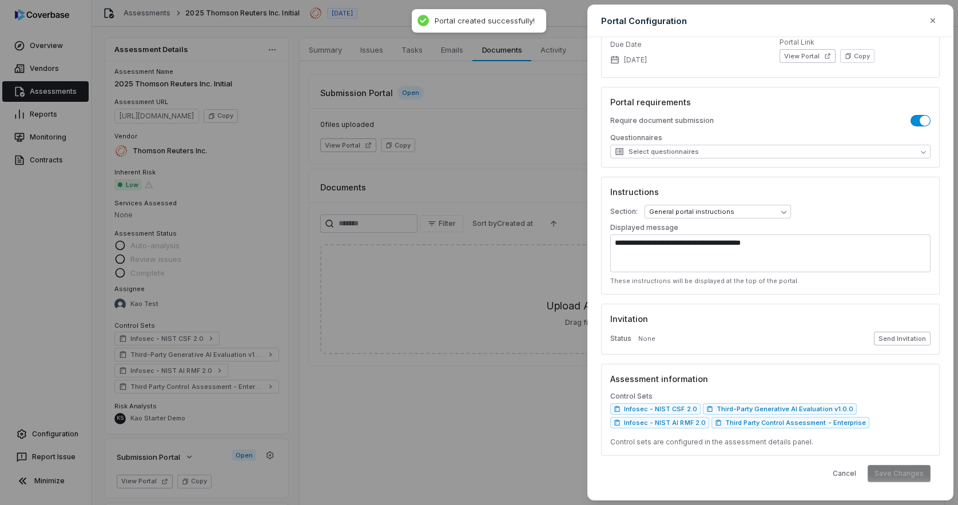
click at [899, 338] on button "Send Invitation" at bounding box center [902, 339] width 57 height 14
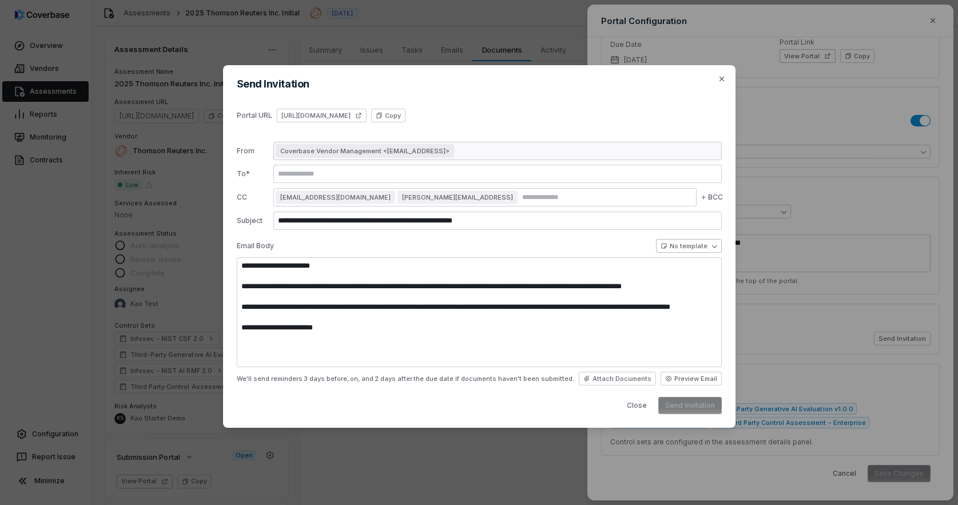
click at [711, 249] on body "Overview Vendors Assessments Reports Monitoring Contracts Configuration Report …" at bounding box center [479, 252] width 958 height 505
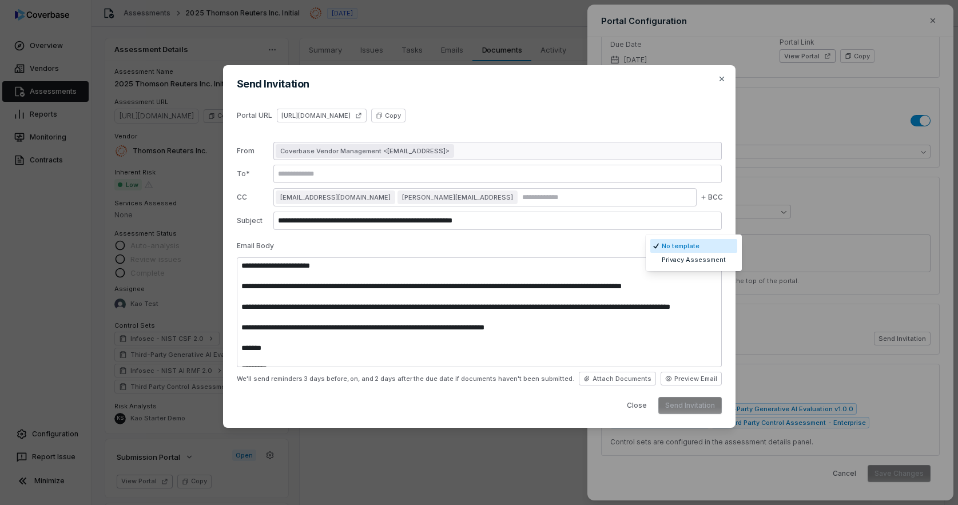
type textarea "**********"
select select "**********"
type input "**********"
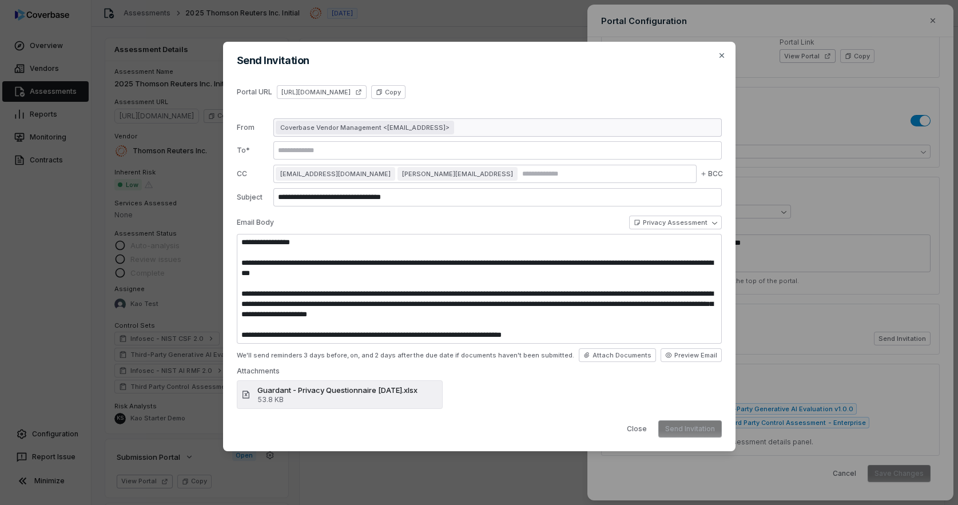
type textarea "**********"
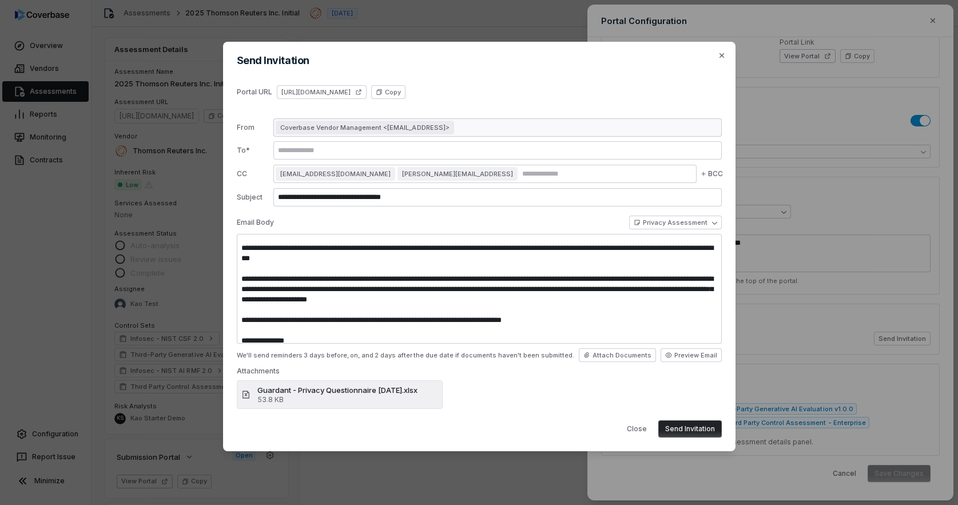
scroll to position [21, 0]
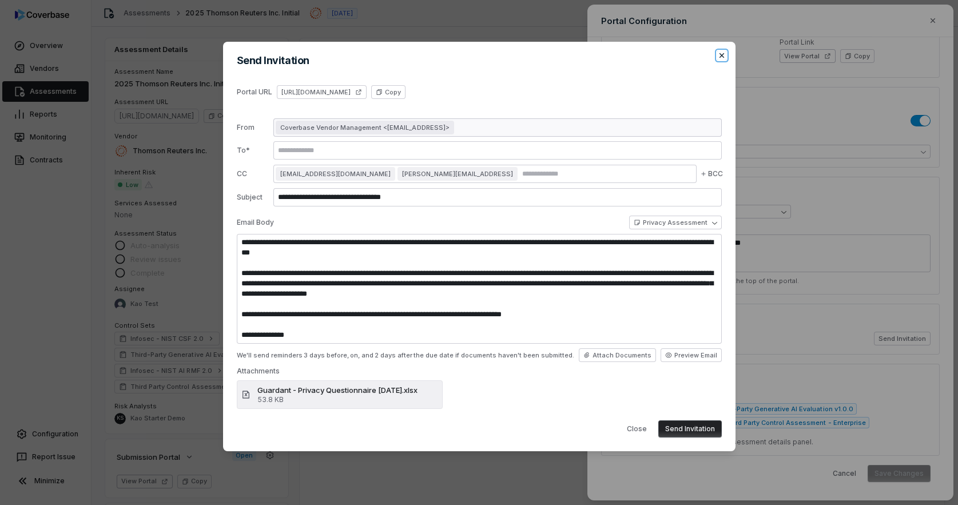
click at [724, 53] on icon "button" at bounding box center [721, 55] width 9 height 9
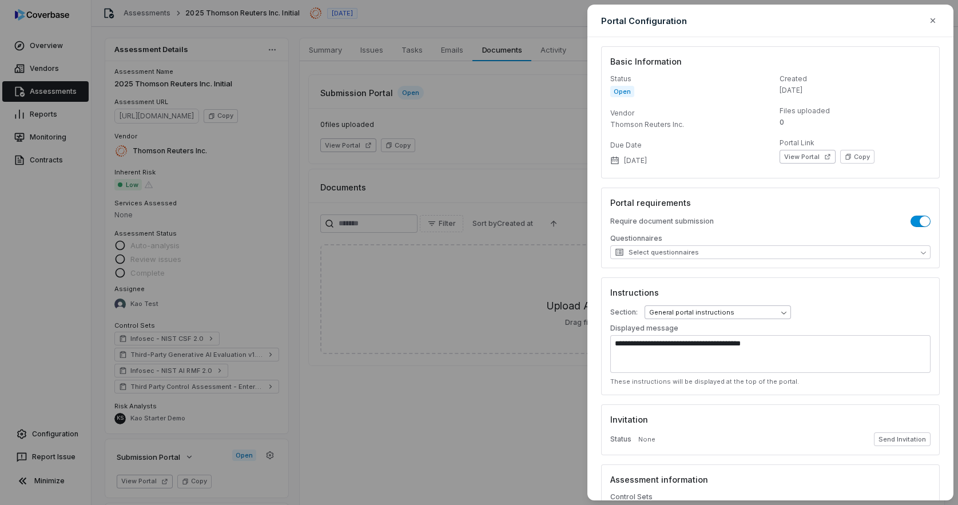
scroll to position [2, 0]
click at [825, 250] on button "Select questionnaires" at bounding box center [770, 250] width 320 height 14
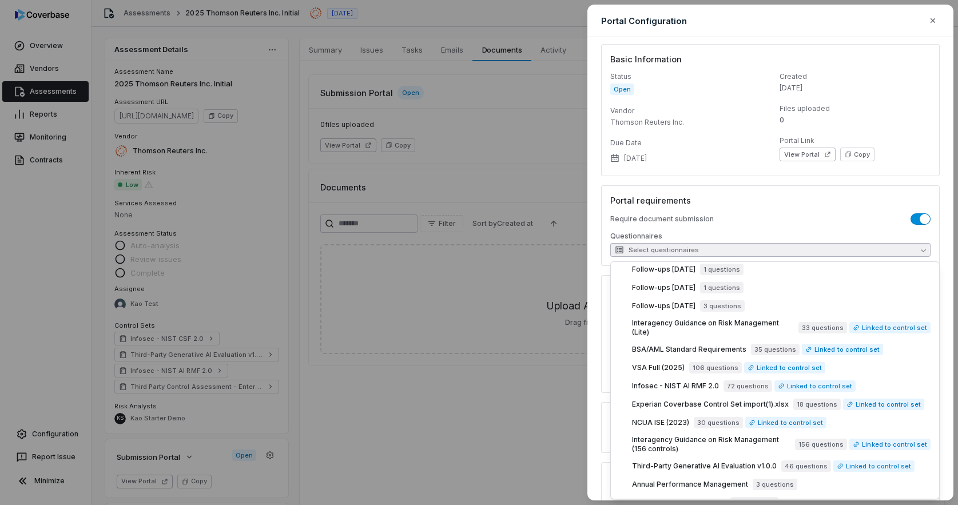
scroll to position [280, 0]
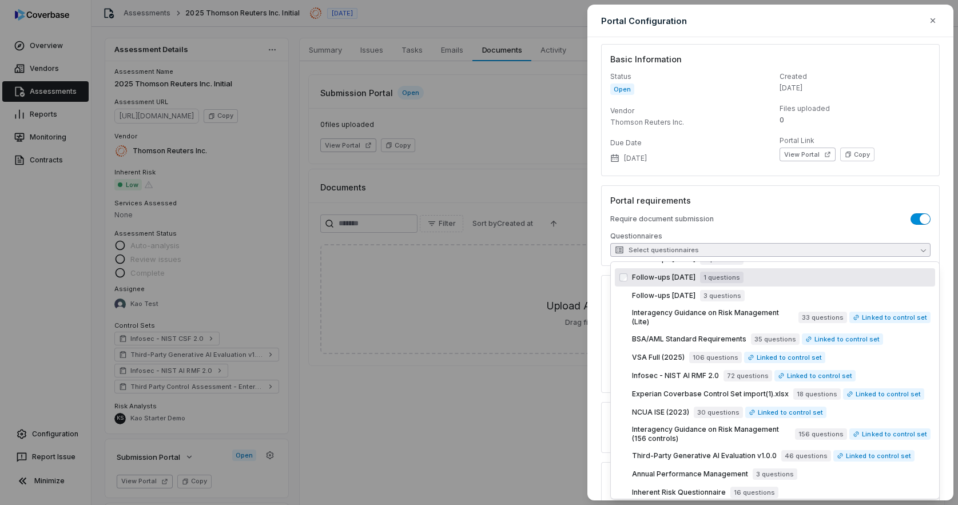
click at [485, 188] on div "**********" at bounding box center [479, 252] width 958 height 505
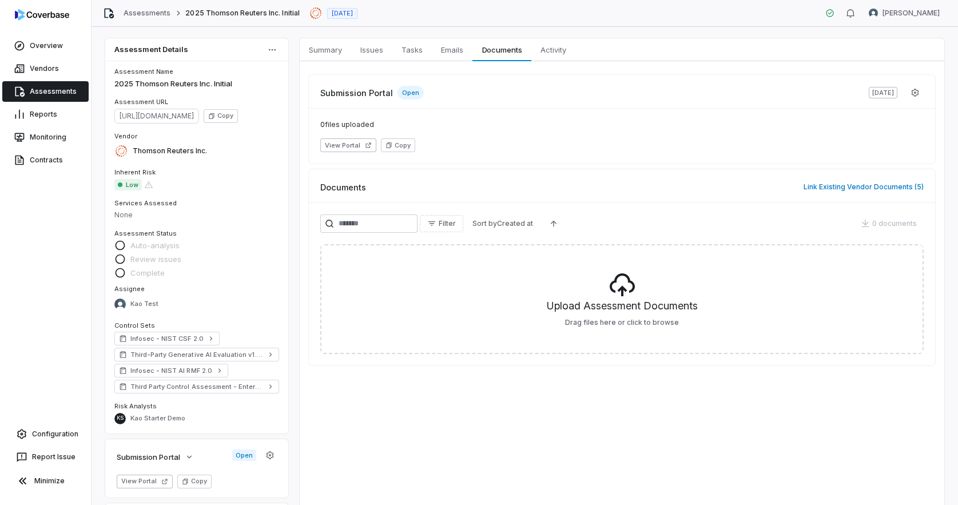
click at [41, 95] on link "Assessments" at bounding box center [45, 91] width 86 height 21
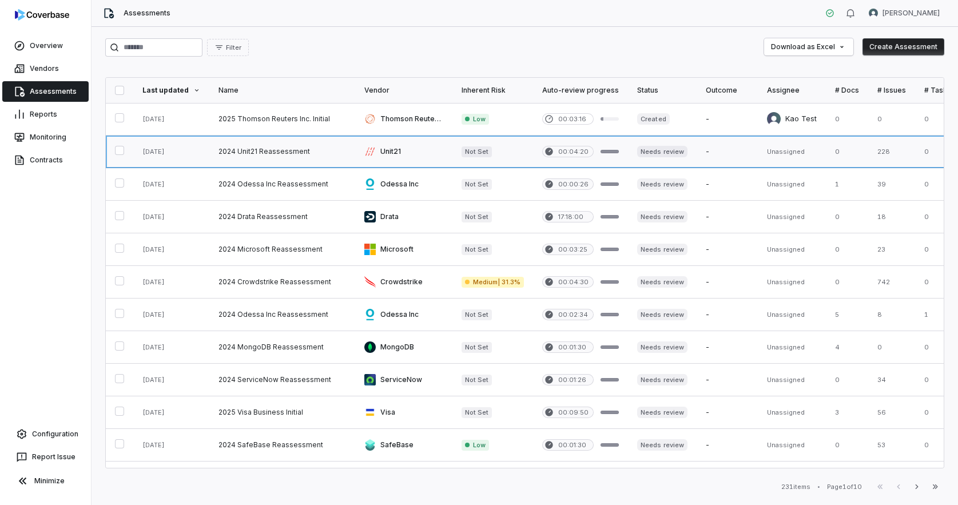
click at [257, 154] on link at bounding box center [282, 152] width 146 height 32
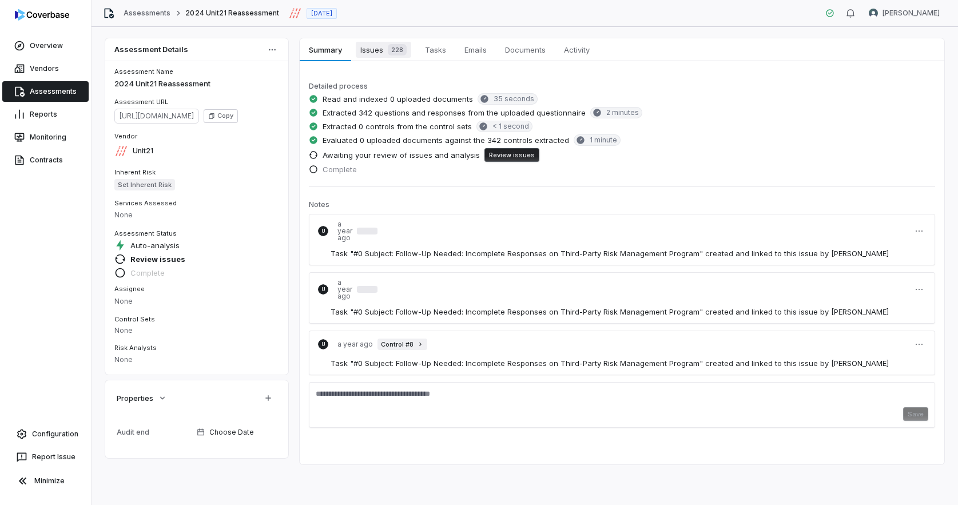
click at [377, 53] on span "Issues 228" at bounding box center [383, 50] width 55 height 16
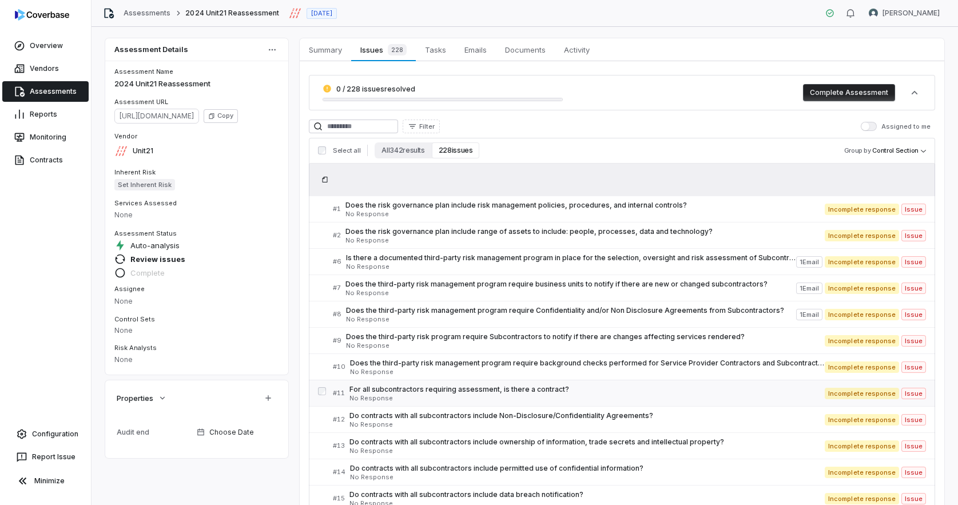
click at [528, 395] on span "No Response" at bounding box center [586, 398] width 475 height 6
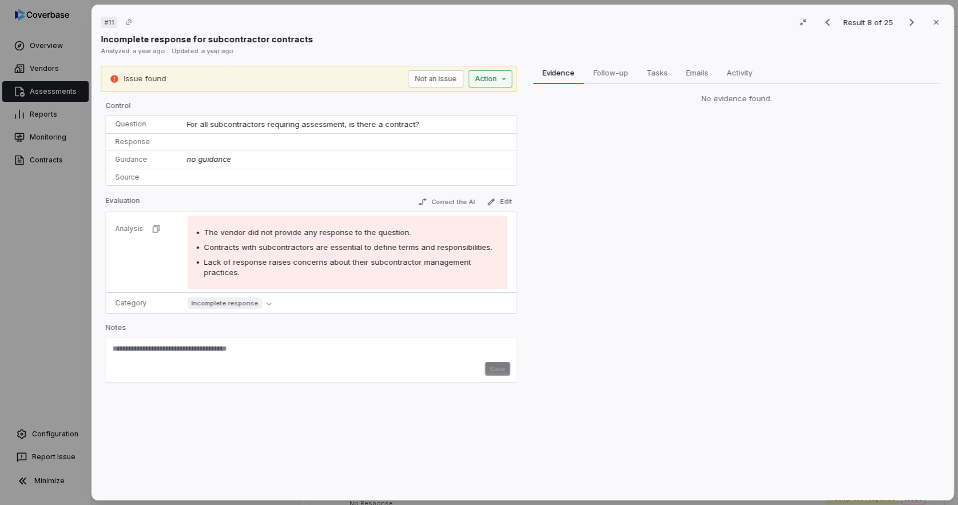
click at [489, 76] on div "# 11 Result 8 of 25 Close Incomplete response for subcontractor contracts Analy…" at bounding box center [479, 252] width 958 height 505
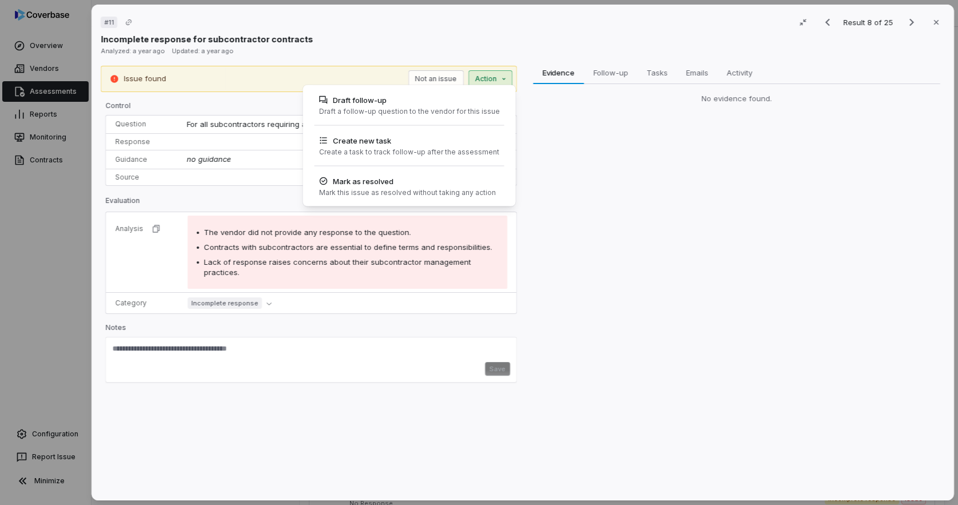
click at [273, 206] on div "# 11 Result 8 of 25 Close Incomplete response for subcontractor contracts Analy…" at bounding box center [479, 252] width 958 height 505
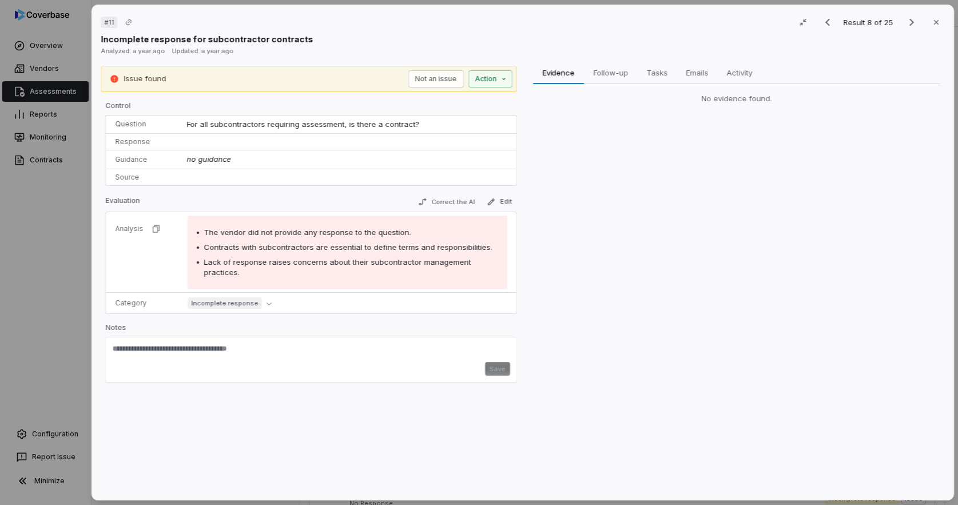
click at [316, 125] on span "For all subcontractors requiring assessment, is there a contract?" at bounding box center [302, 124] width 233 height 9
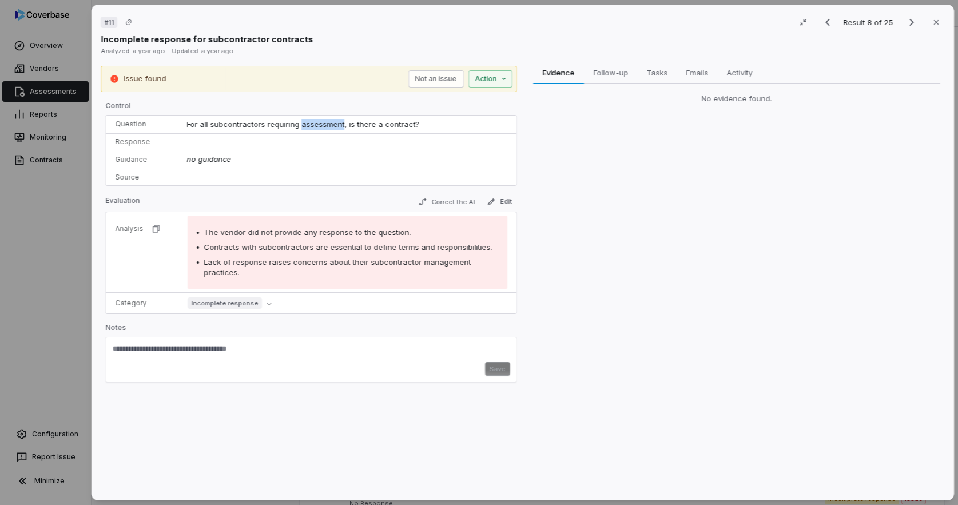
click at [316, 125] on span "For all subcontractors requiring assessment, is there a contract?" at bounding box center [302, 124] width 233 height 9
click at [488, 87] on div "Issue found Not an issue Action" at bounding box center [309, 79] width 416 height 26
click at [495, 78] on div "# 11 Result 8 of 25 Close Incomplete response for subcontractor contracts Analy…" at bounding box center [479, 252] width 958 height 505
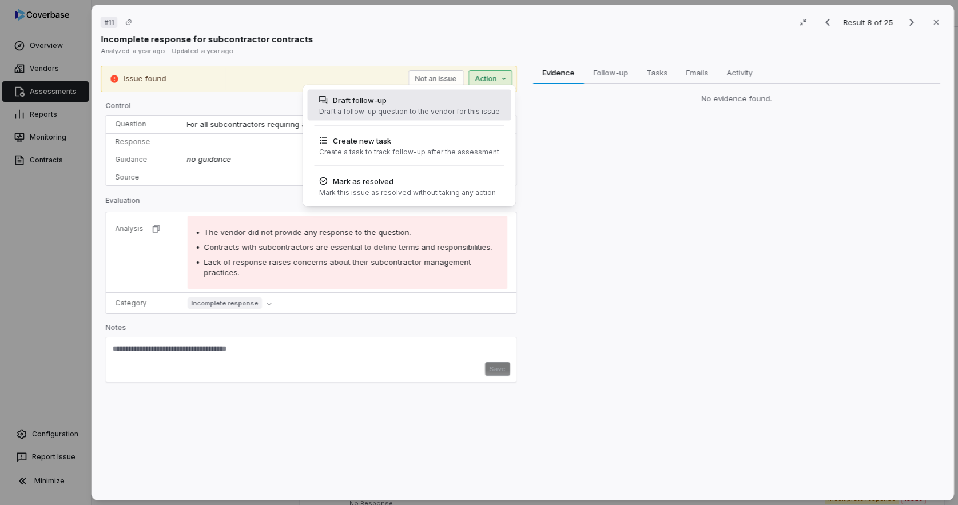
click at [469, 114] on div "Draft a follow-up question to the vendor for this issue" at bounding box center [408, 111] width 181 height 9
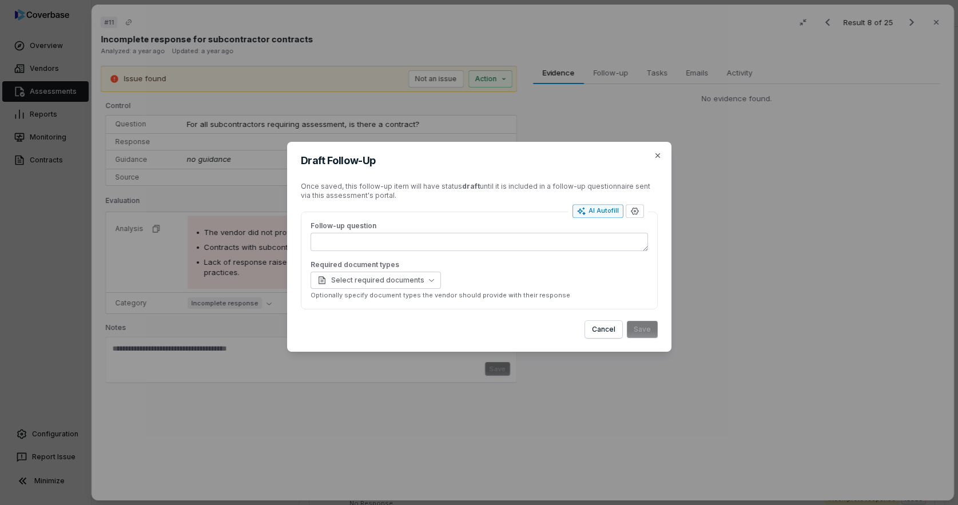
click at [603, 212] on div "AI Autofill" at bounding box center [598, 210] width 42 height 9
type textarea "*"
type textarea "**********"
type textarea "*"
type textarea "**********"
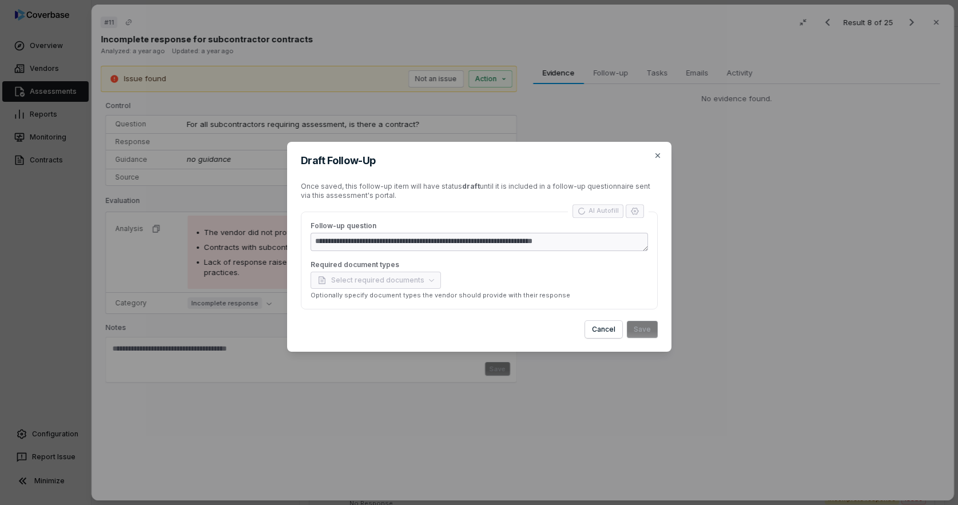
type textarea "*"
type textarea "**********"
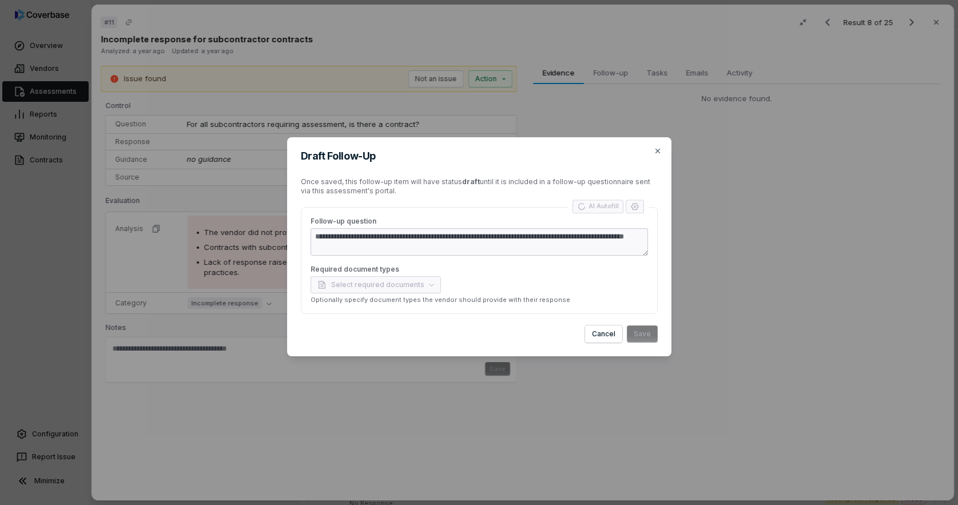
type textarea "*"
type textarea "**********"
type textarea "*"
type textarea "**********"
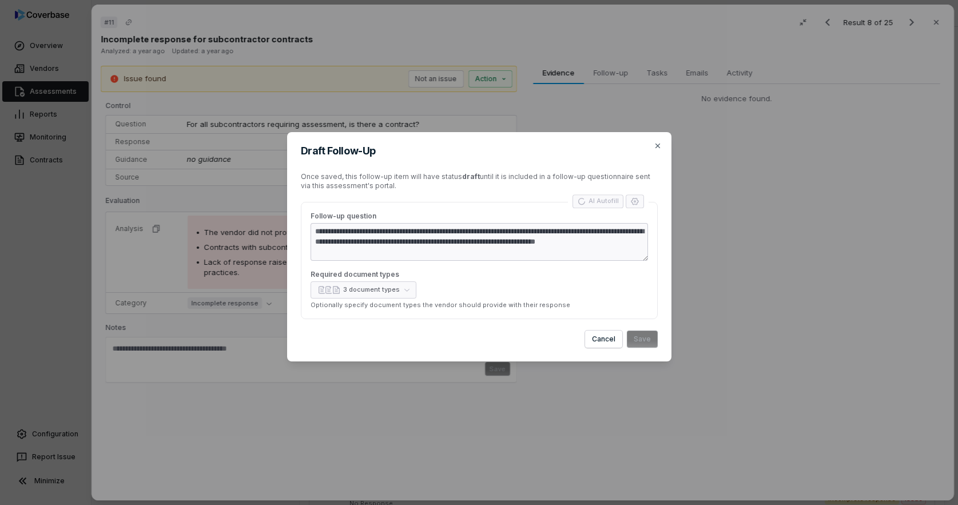
type textarea "*"
type textarea "**********"
type textarea "*"
type textarea "**********"
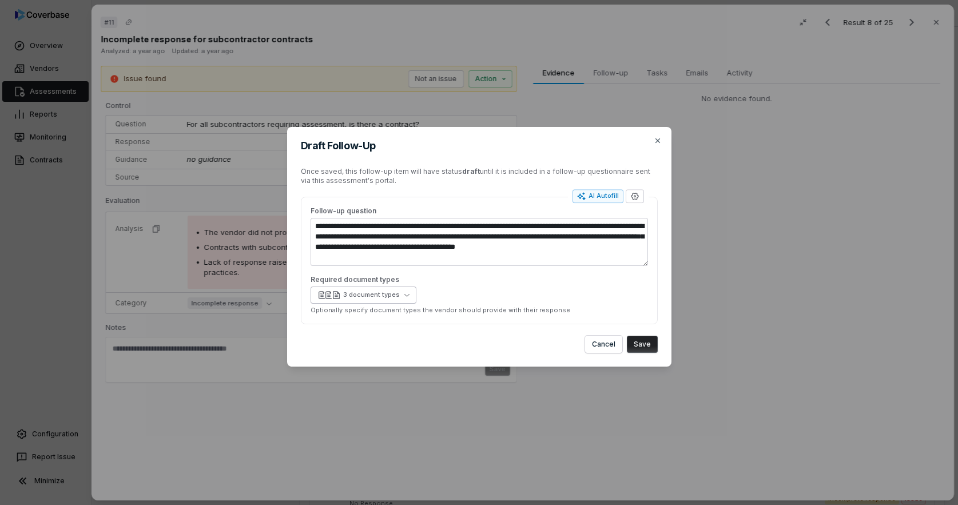
click at [404, 298] on button "3 document types" at bounding box center [363, 294] width 106 height 17
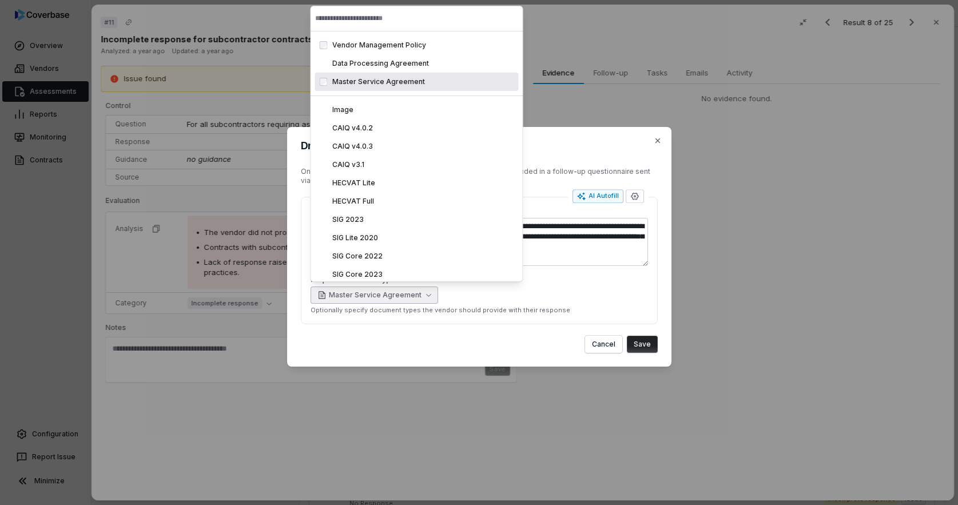
type textarea "*"
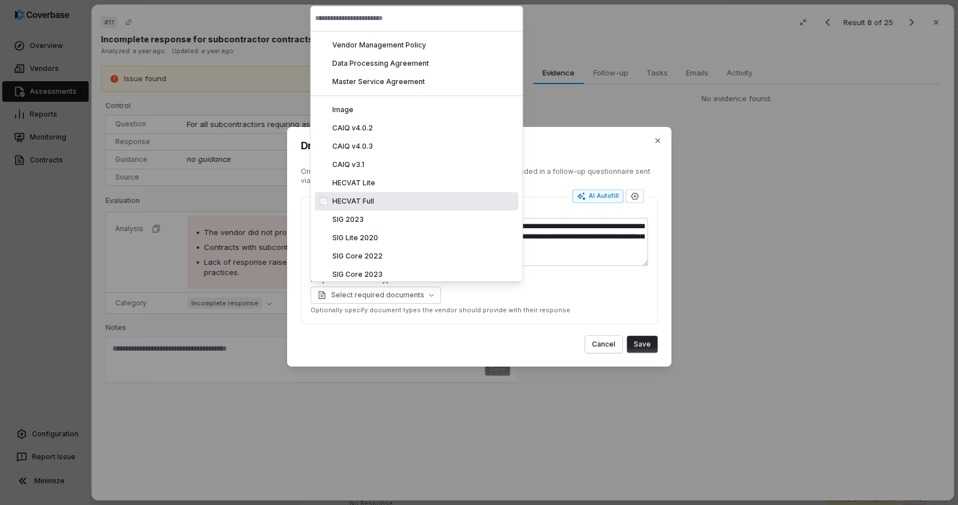
click at [639, 347] on button "Save" at bounding box center [642, 344] width 31 height 17
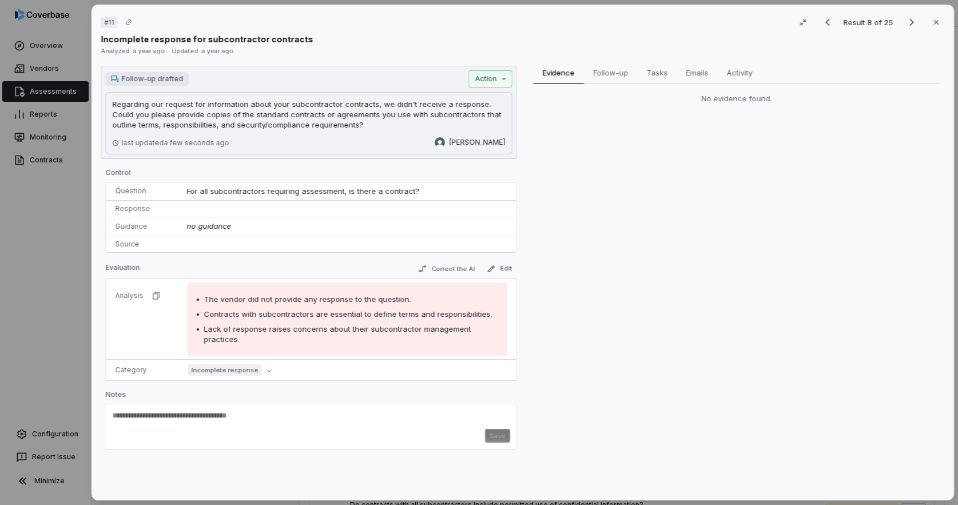
click at [67, 273] on div "# 11 Result 8 of 25 Close Incomplete response for subcontractor contracts Analy…" at bounding box center [479, 252] width 958 height 505
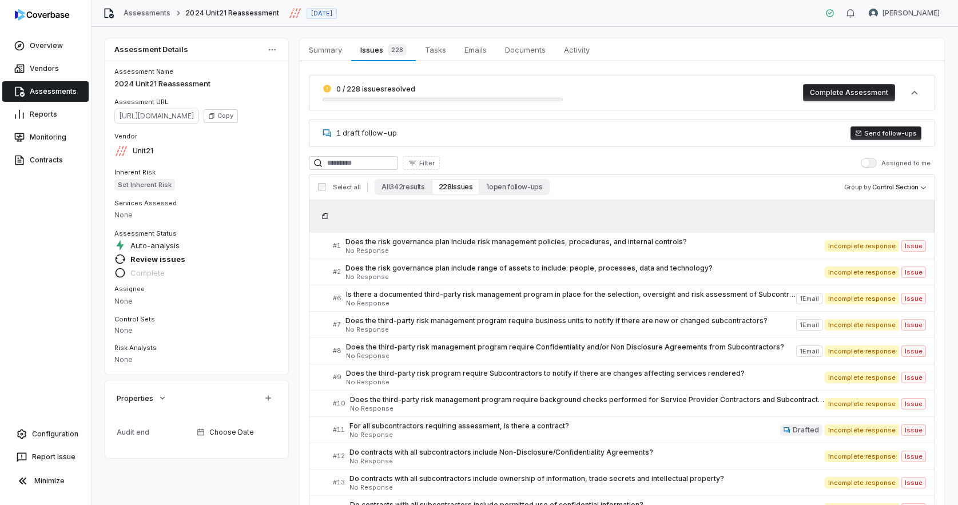
click at [886, 132] on button "Send follow-ups" at bounding box center [885, 133] width 71 height 14
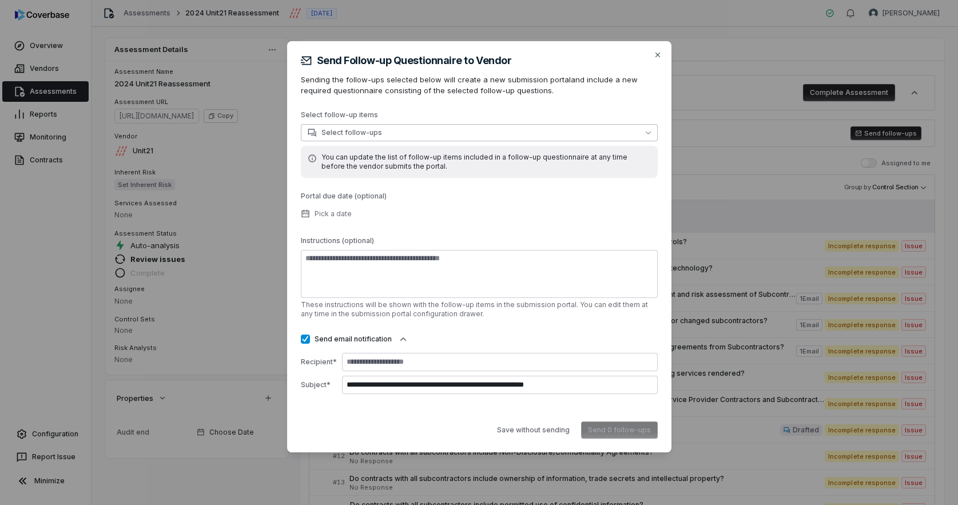
click at [513, 134] on button "Select follow-ups" at bounding box center [479, 132] width 357 height 17
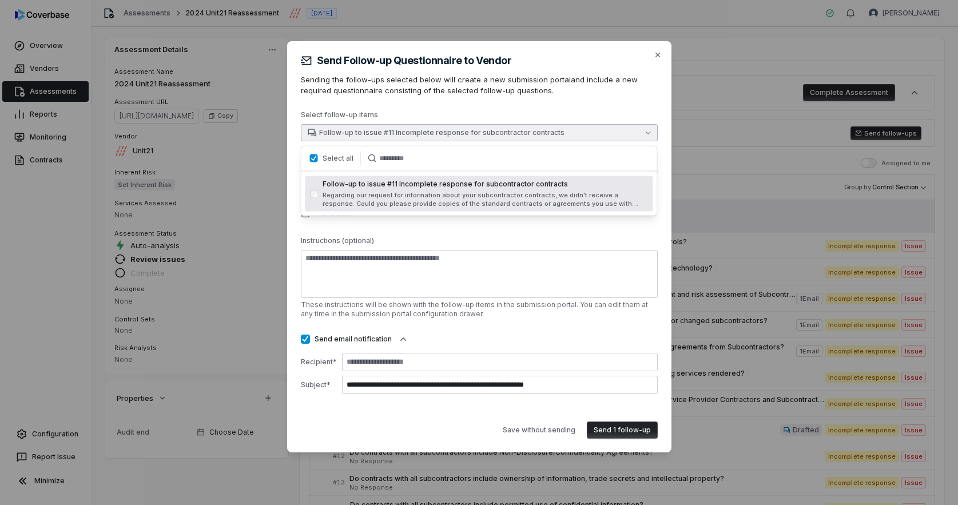
click at [467, 238] on p "Instructions (optional)" at bounding box center [479, 243] width 357 height 14
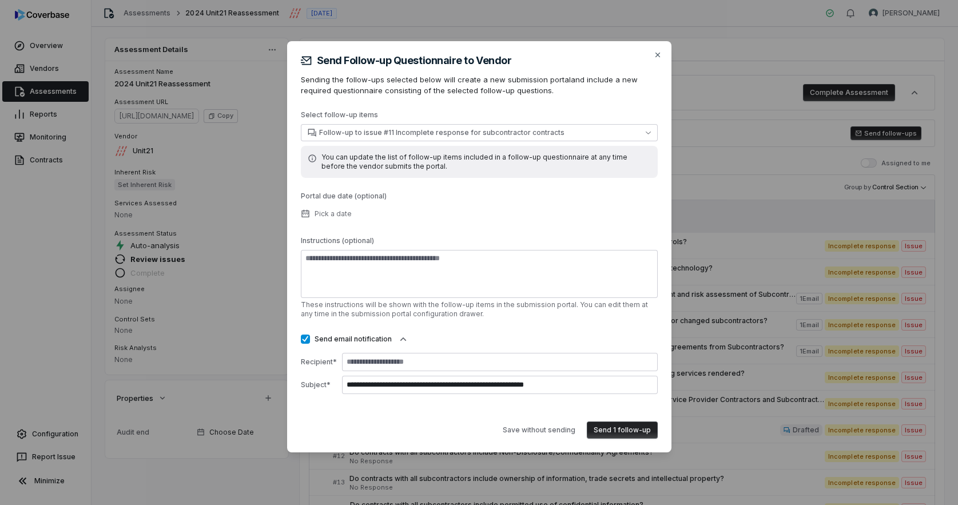
click at [636, 428] on button "Send 1 follow-up" at bounding box center [622, 429] width 71 height 17
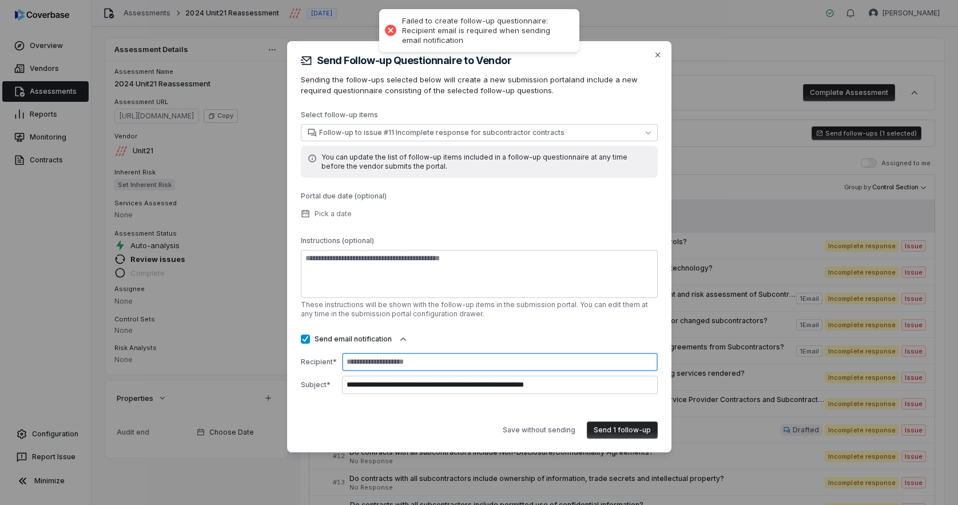
click at [511, 363] on input at bounding box center [500, 362] width 316 height 18
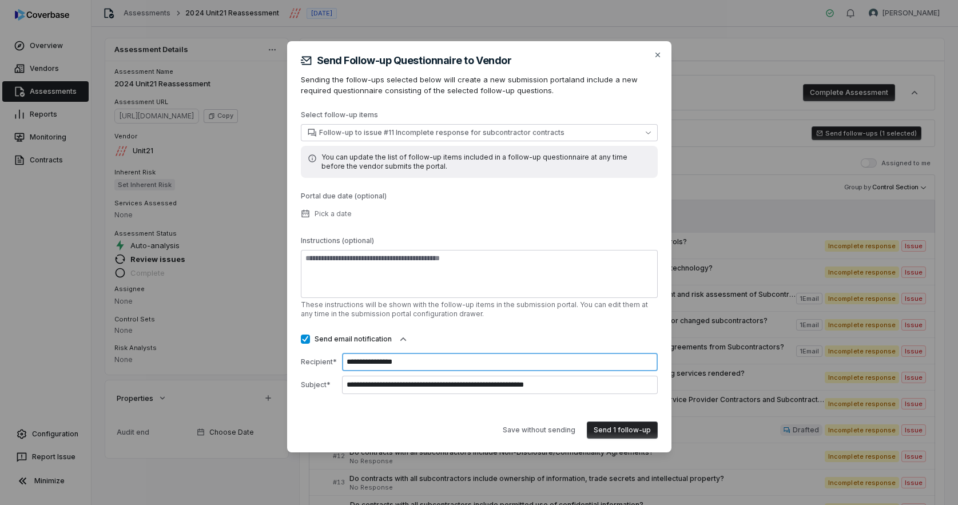
type input "**********"
click at [611, 428] on button "Send 1 follow-up" at bounding box center [622, 429] width 71 height 17
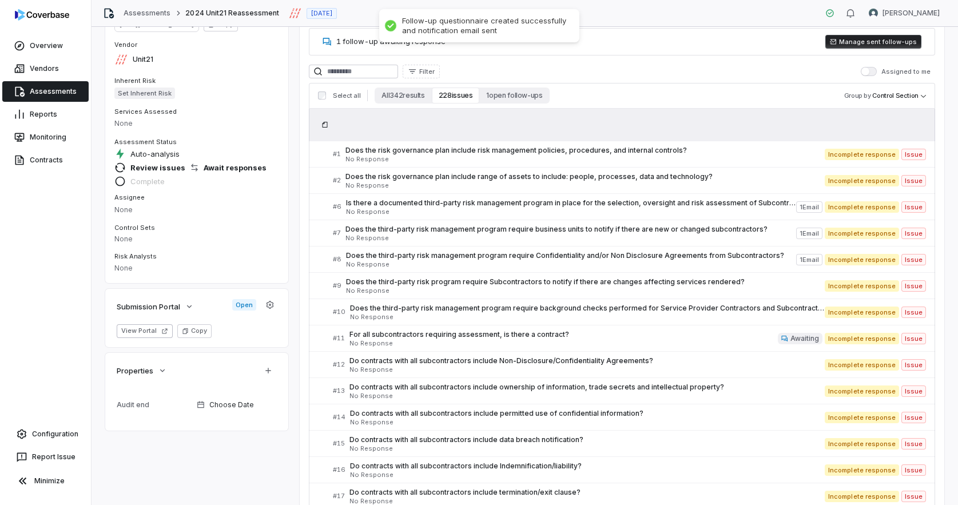
scroll to position [128, 0]
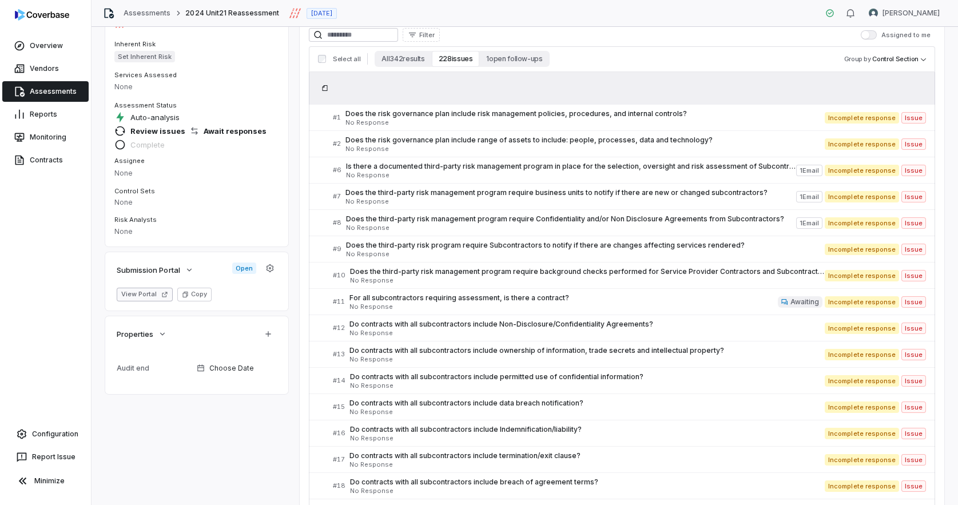
click at [150, 294] on button "View Portal" at bounding box center [145, 295] width 56 height 14
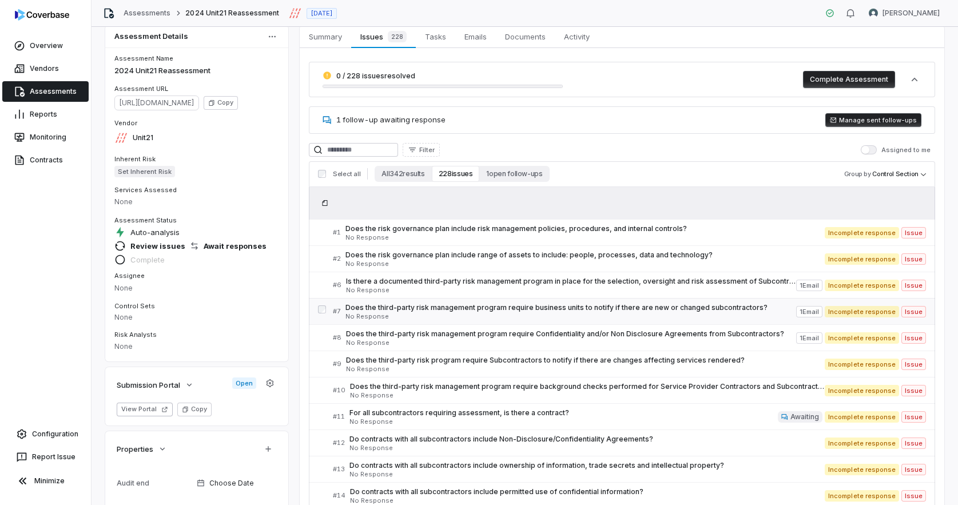
scroll to position [0, 0]
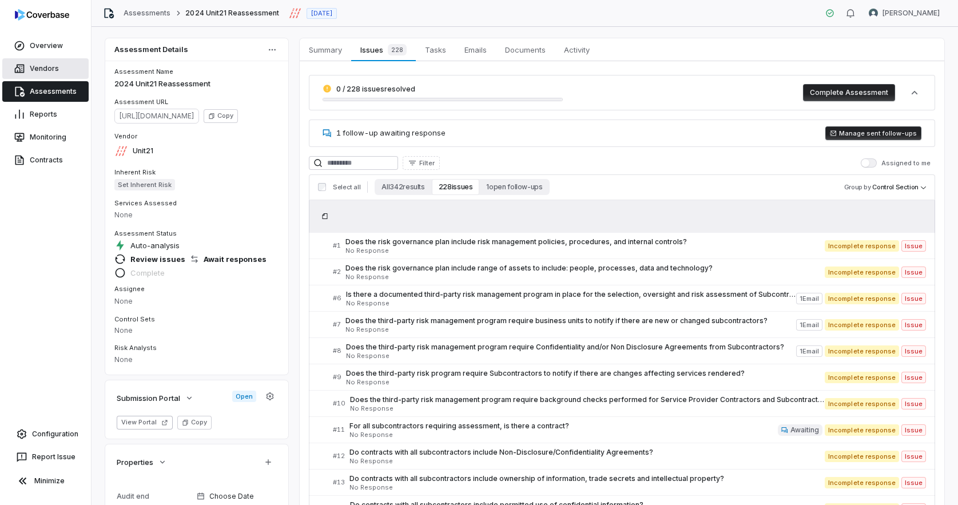
click at [62, 65] on link "Vendors" at bounding box center [45, 68] width 86 height 21
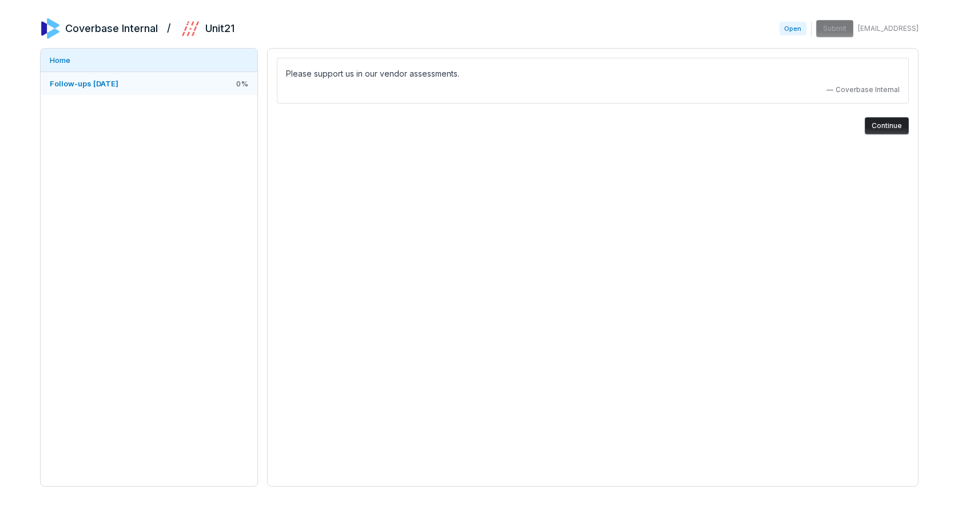
click at [149, 80] on link "Follow-ups [DATE] 0 %" at bounding box center [149, 83] width 217 height 23
